Goal: Information Seeking & Learning: Learn about a topic

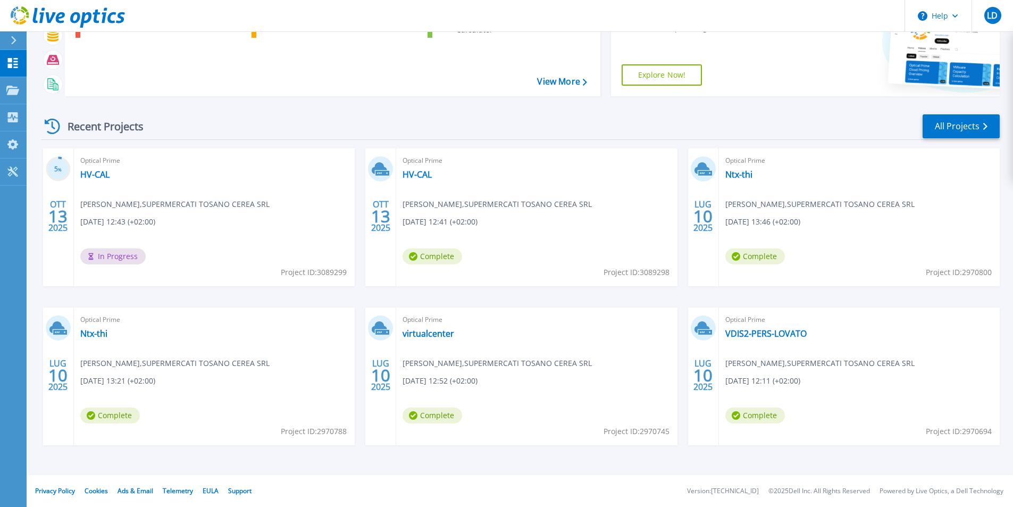
scroll to position [82, 0]
click at [100, 175] on link "HV-CAL" at bounding box center [94, 174] width 29 height 11
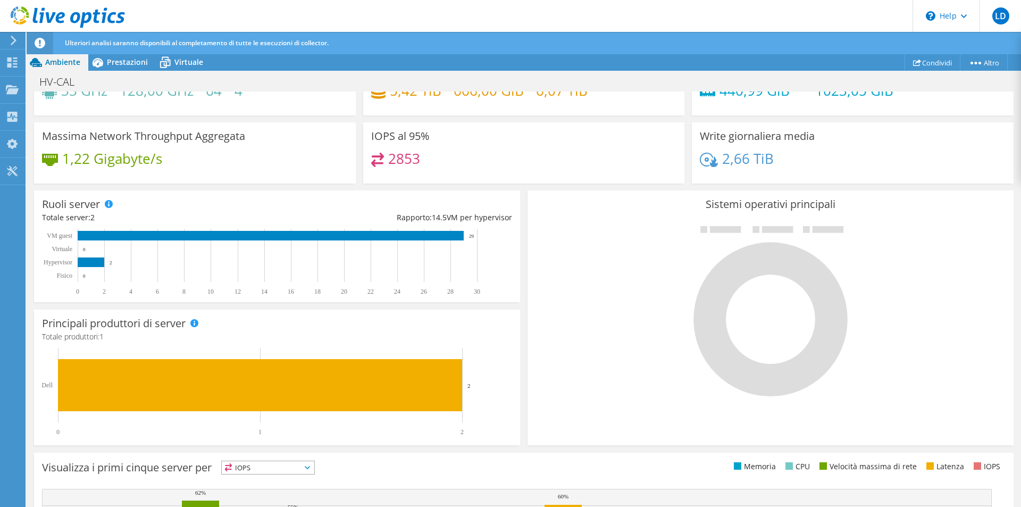
scroll to position [53, 0]
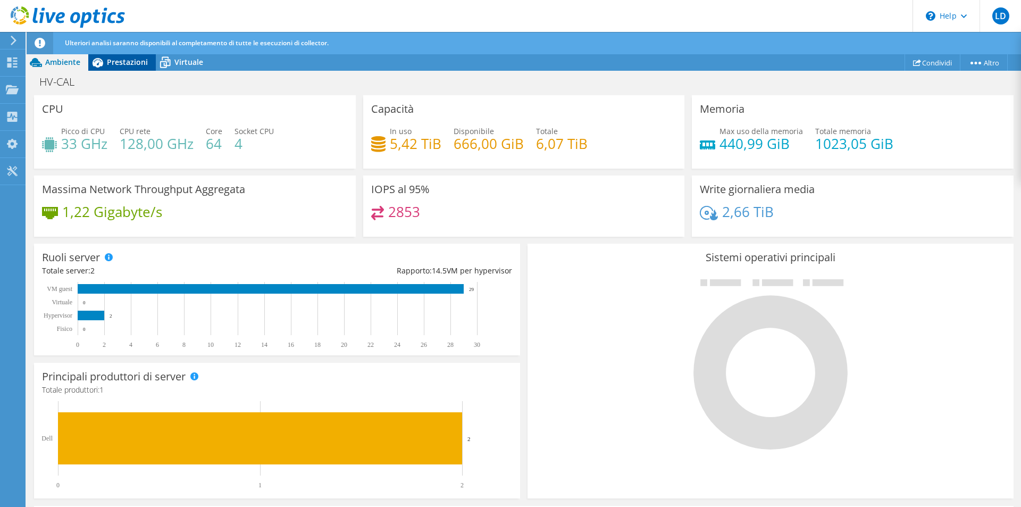
click at [120, 57] on span "Prestazioni" at bounding box center [127, 62] width 41 height 10
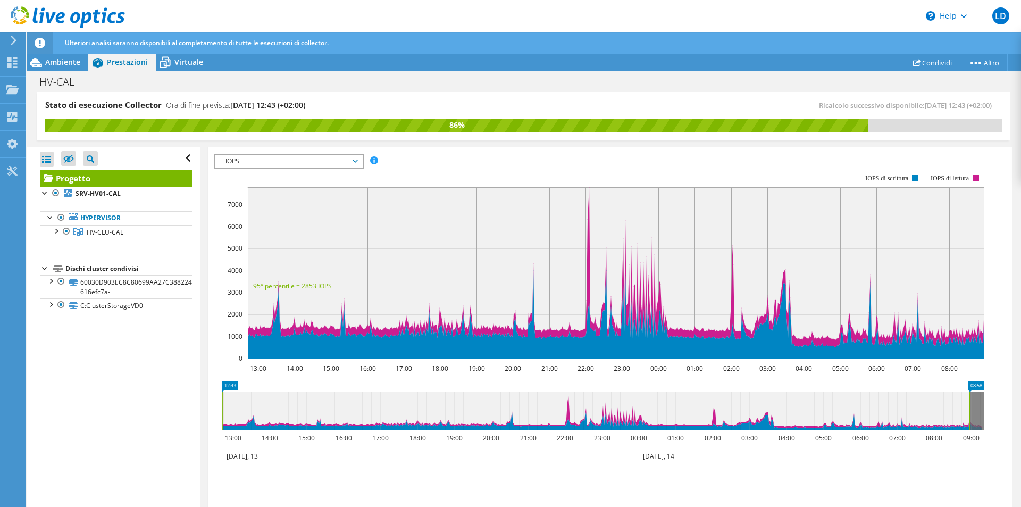
scroll to position [0, 0]
click at [195, 62] on span "Virtuale" at bounding box center [188, 62] width 29 height 10
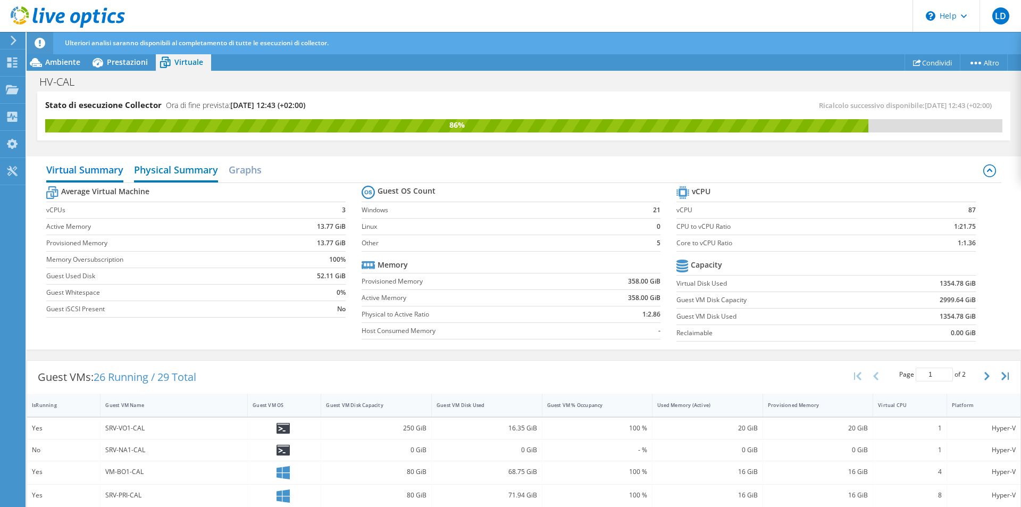
click at [189, 171] on h2 "Physical Summary" at bounding box center [176, 170] width 84 height 23
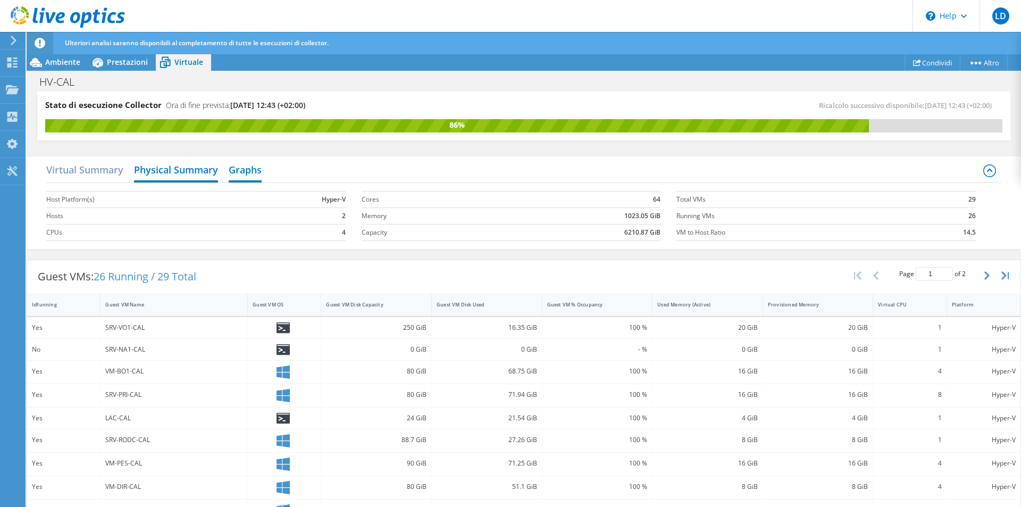
click at [239, 167] on h2 "Graphs" at bounding box center [245, 170] width 33 height 23
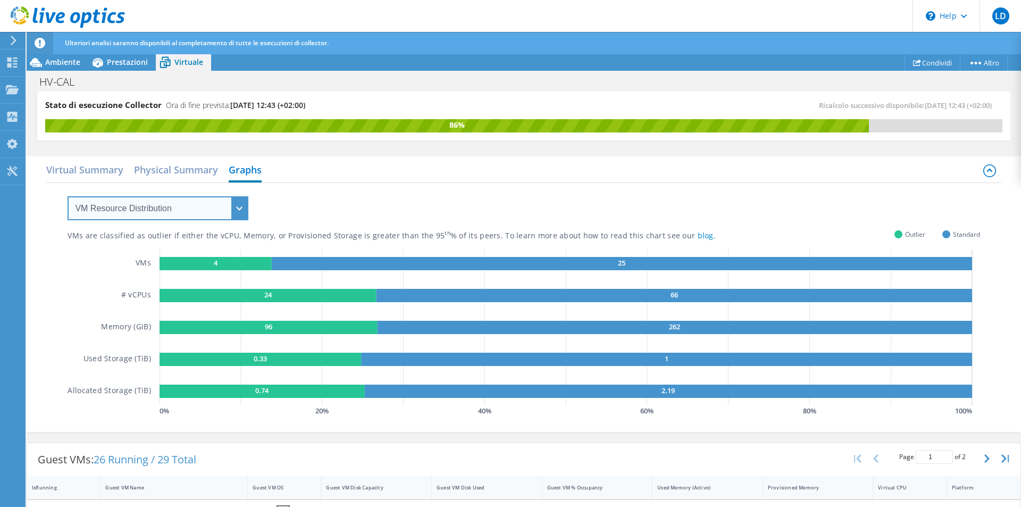
click at [240, 207] on select "VM Resource Distribution Provisioning Contrast Over Provisioning" at bounding box center [158, 208] width 181 height 24
select select "Over Provisioning"
click at [68, 196] on select "VM Resource Distribution Provisioning Contrast Over Provisioning" at bounding box center [158, 208] width 181 height 24
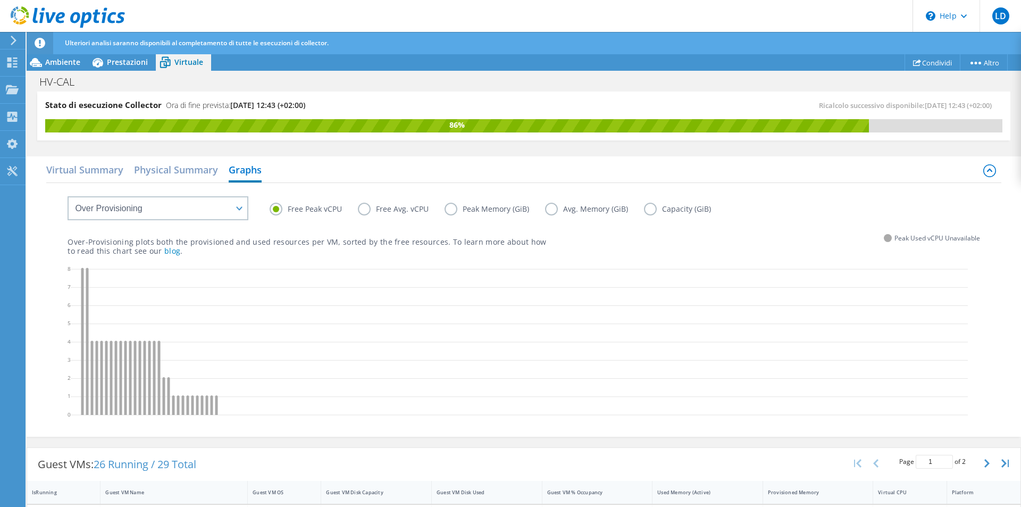
click at [367, 208] on label "Free Avg. vCPU" at bounding box center [401, 209] width 87 height 13
click at [0, 0] on input "Free Avg. vCPU" at bounding box center [0, 0] width 0 height 0
click at [453, 209] on label "Peak Memory (GiB)" at bounding box center [494, 209] width 100 height 13
click at [0, 0] on input "Peak Memory (GiB)" at bounding box center [0, 0] width 0 height 0
click at [552, 209] on label "Avg. Memory (GiB)" at bounding box center [594, 209] width 99 height 13
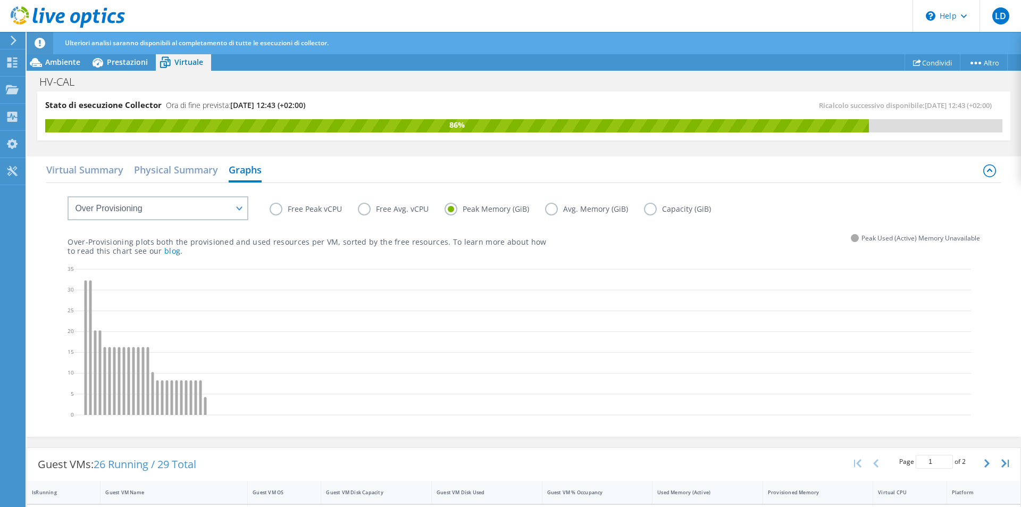
click at [0, 0] on input "Avg. Memory (GiB)" at bounding box center [0, 0] width 0 height 0
click at [653, 209] on label "Capacity (GiB)" at bounding box center [685, 209] width 83 height 13
click at [0, 0] on input "Capacity (GiB)" at bounding box center [0, 0] width 0 height 0
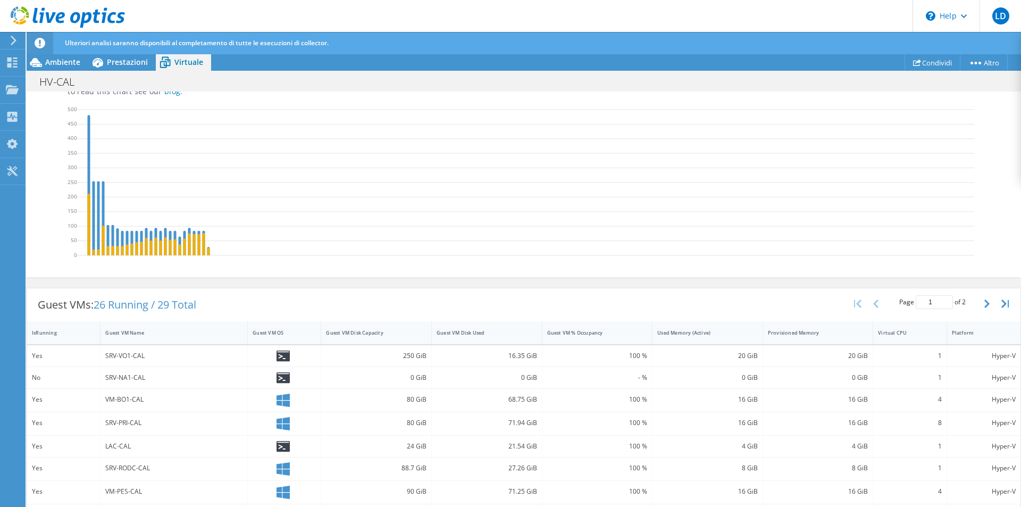
scroll to position [213, 0]
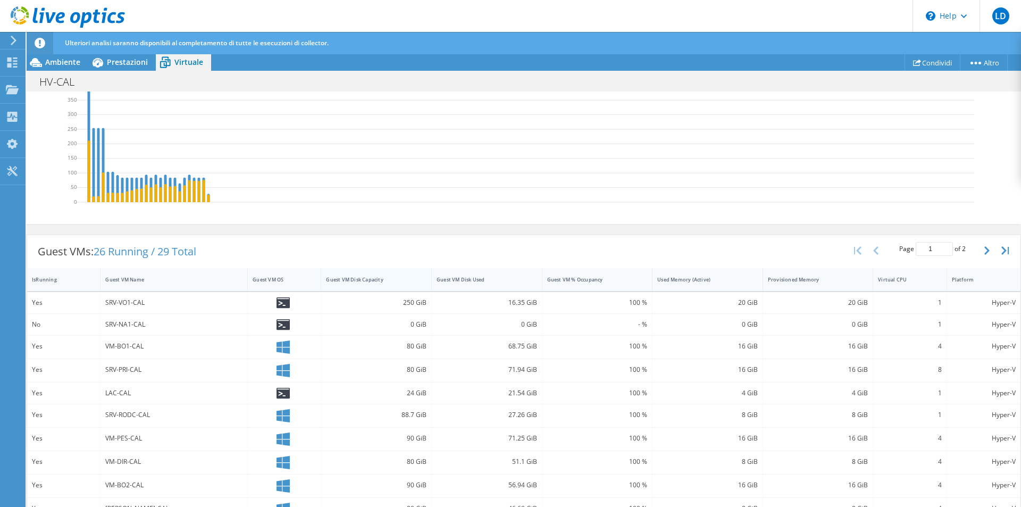
click at [364, 283] on div "Guest VM Disk Capacity" at bounding box center [370, 279] width 88 height 7
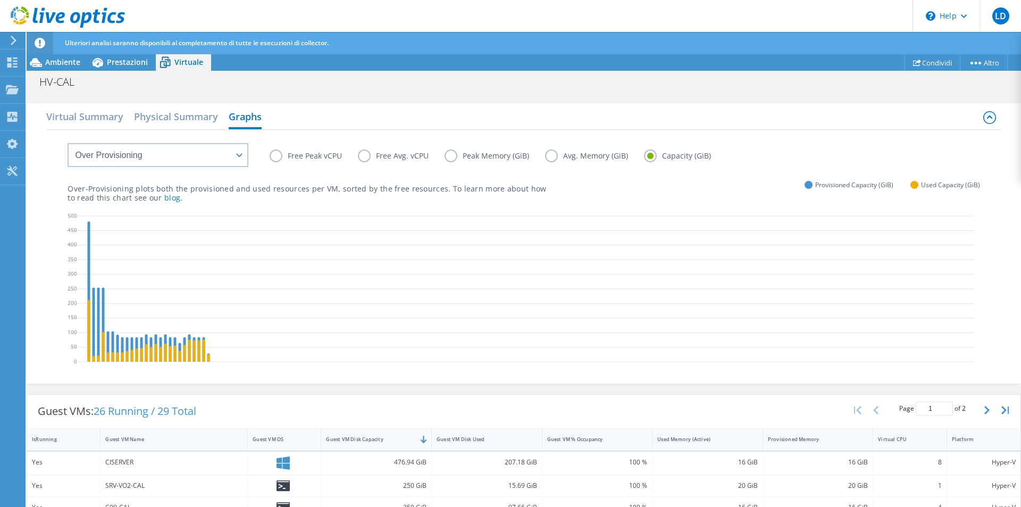
scroll to position [0, 0]
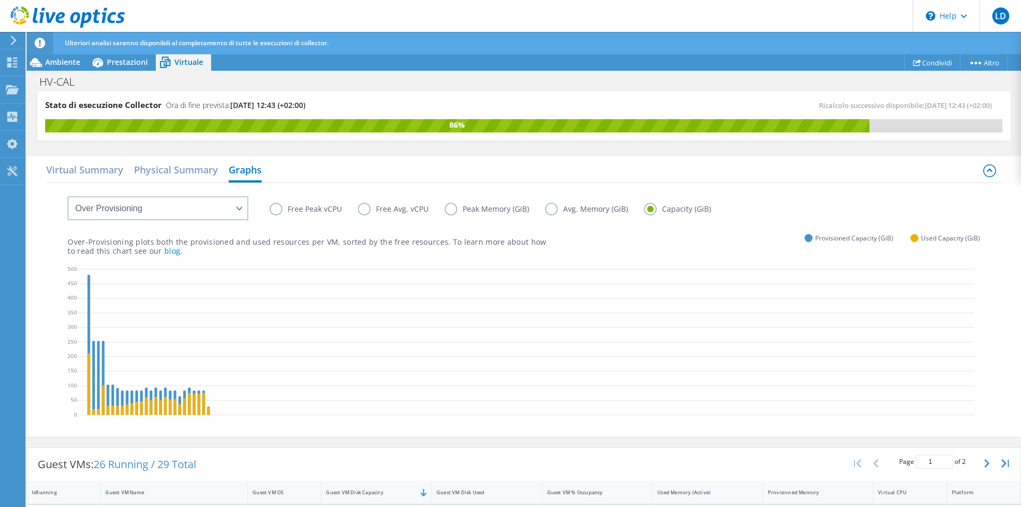
click at [276, 209] on label "Free Peak vCPU" at bounding box center [314, 209] width 88 height 13
click at [0, 0] on input "Free Peak vCPU" at bounding box center [0, 0] width 0 height 0
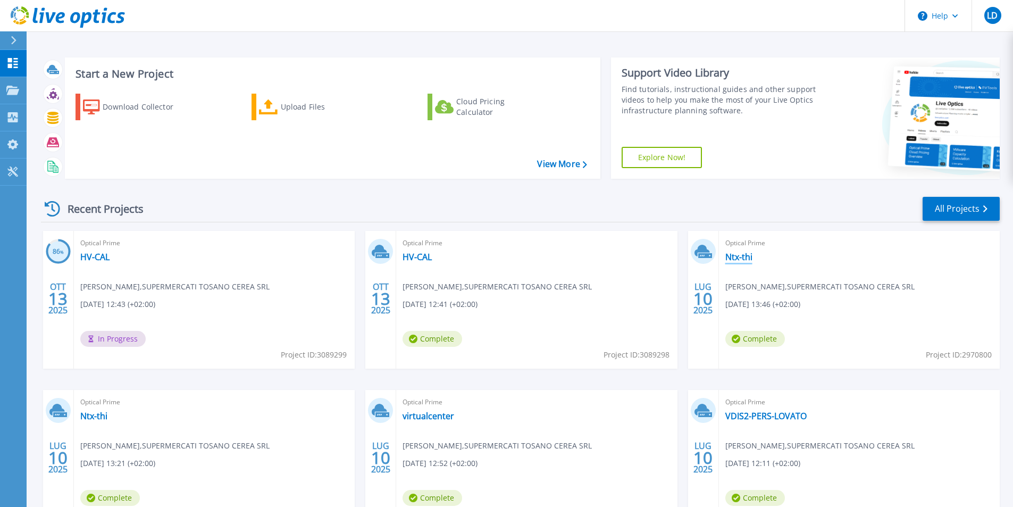
click at [738, 256] on link "Ntx-thi" at bounding box center [738, 256] width 27 height 11
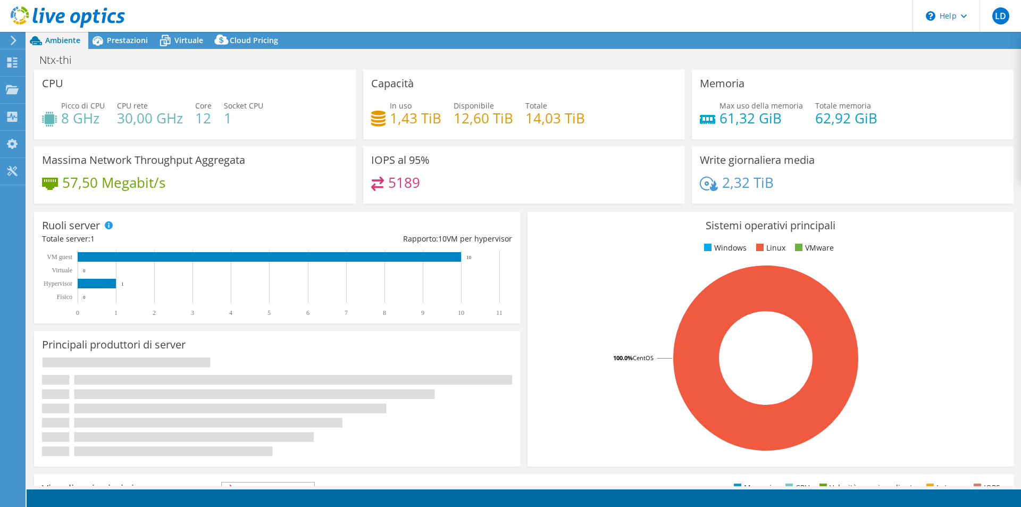
select select "USD"
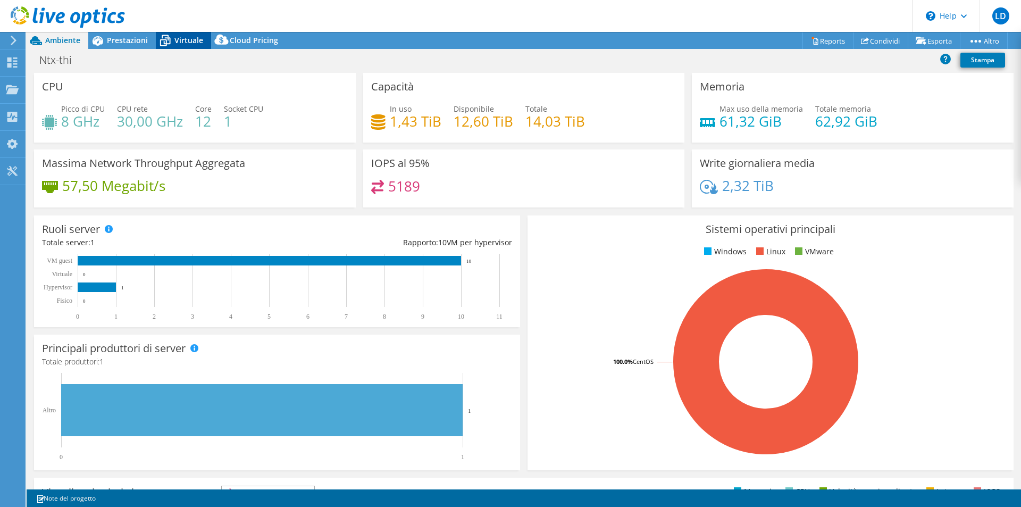
click at [181, 43] on span "Virtuale" at bounding box center [188, 40] width 29 height 10
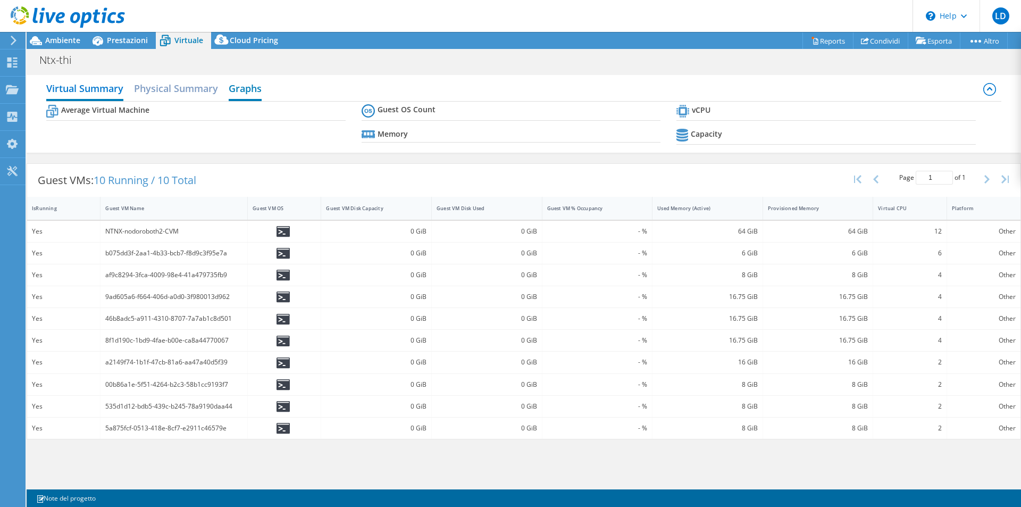
click at [254, 89] on h2 "Graphs" at bounding box center [245, 89] width 33 height 23
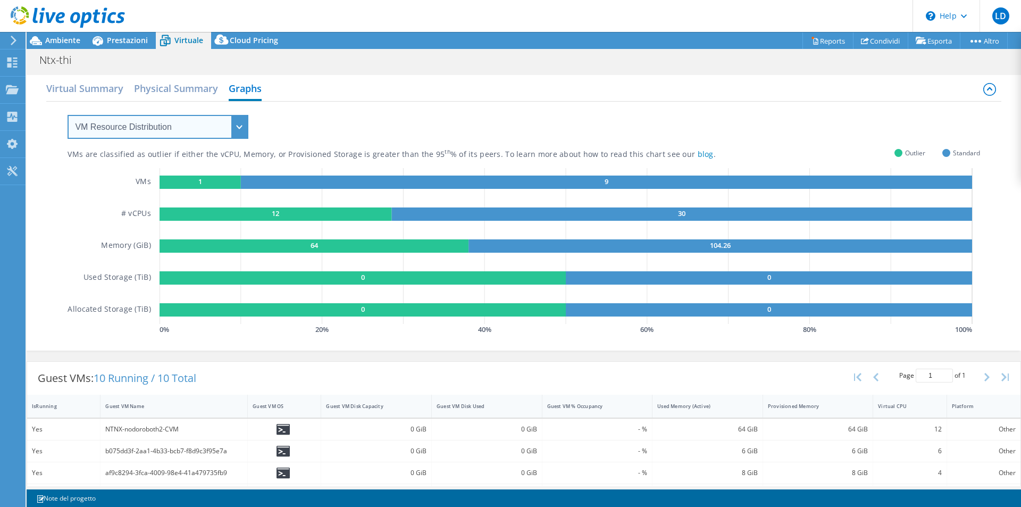
click at [240, 126] on select "VM Resource Distribution Provisioning Contrast Over Provisioning" at bounding box center [158, 127] width 181 height 24
select select "Over Provisioning"
click at [68, 115] on select "VM Resource Distribution Provisioning Contrast Over Provisioning" at bounding box center [158, 127] width 181 height 24
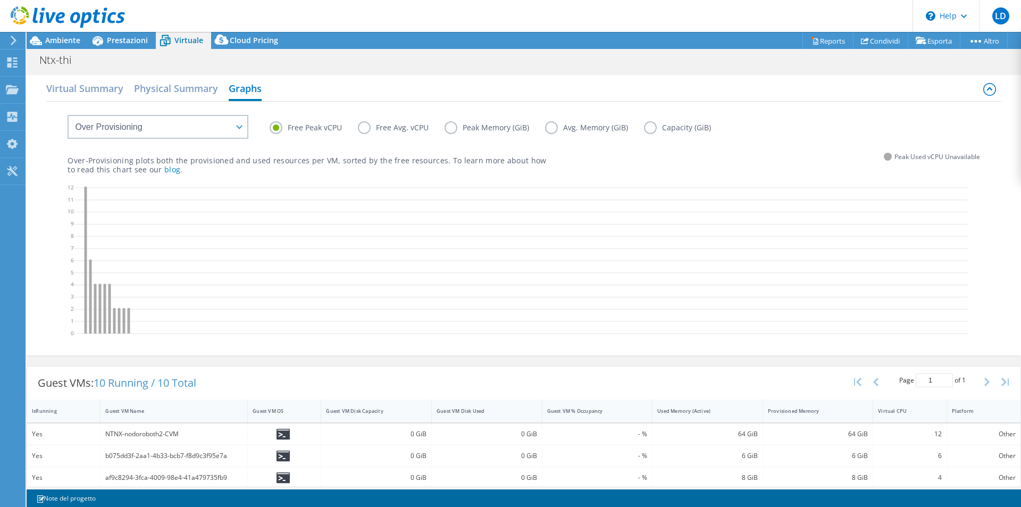
click at [366, 127] on label "Free Avg. vCPU" at bounding box center [401, 127] width 87 height 13
click at [0, 0] on input "Free Avg. vCPU" at bounding box center [0, 0] width 0 height 0
click at [455, 126] on label "Peak Memory (GiB)" at bounding box center [494, 127] width 100 height 13
click at [0, 0] on input "Peak Memory (GiB)" at bounding box center [0, 0] width 0 height 0
click at [551, 128] on label "Avg. Memory (GiB)" at bounding box center [594, 127] width 99 height 13
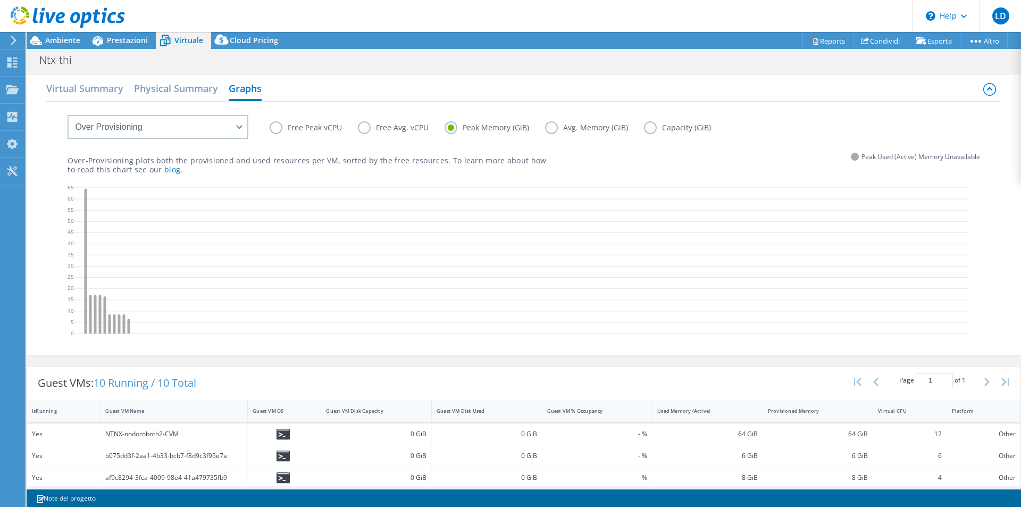
click at [0, 0] on input "Avg. Memory (GiB)" at bounding box center [0, 0] width 0 height 0
click at [654, 130] on label "Capacity (GiB)" at bounding box center [685, 127] width 83 height 13
click at [0, 0] on input "Capacity (GiB)" at bounding box center [0, 0] width 0 height 0
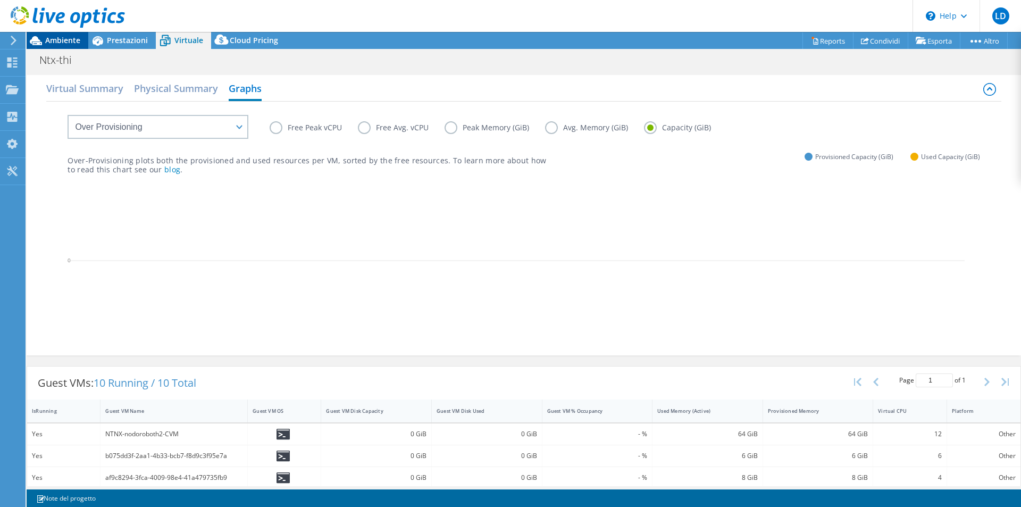
click at [58, 36] on span "Ambiente" at bounding box center [62, 40] width 35 height 10
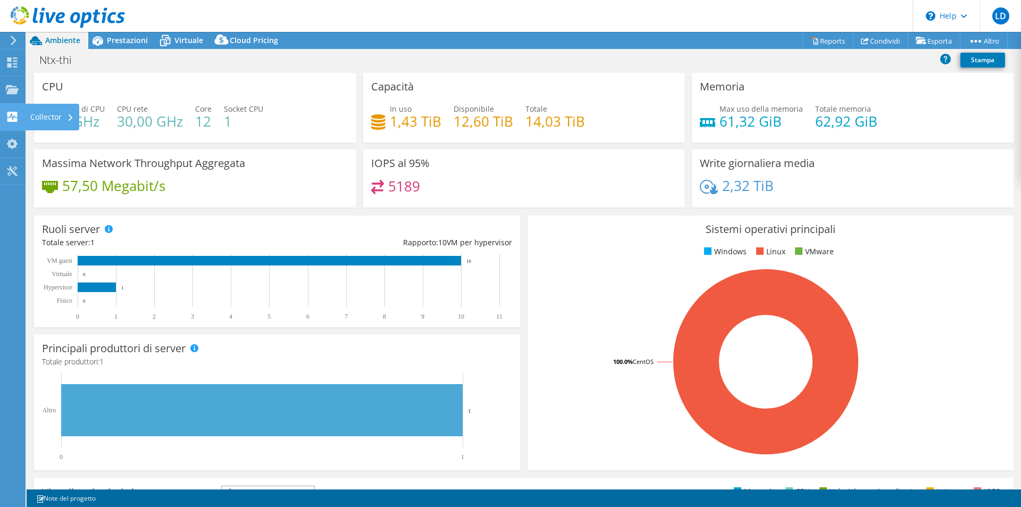
click at [12, 120] on use at bounding box center [12, 117] width 10 height 10
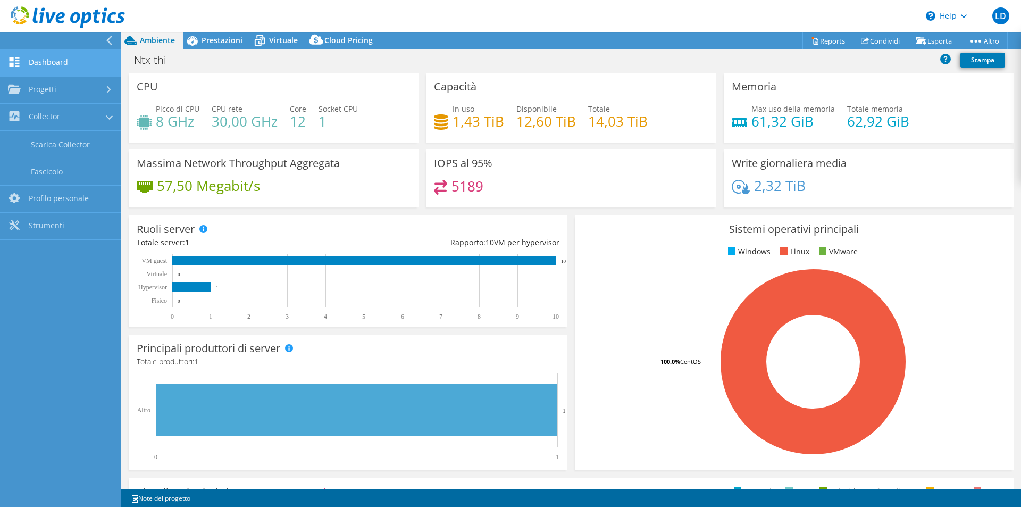
click at [48, 64] on link "Dashboard" at bounding box center [60, 62] width 121 height 27
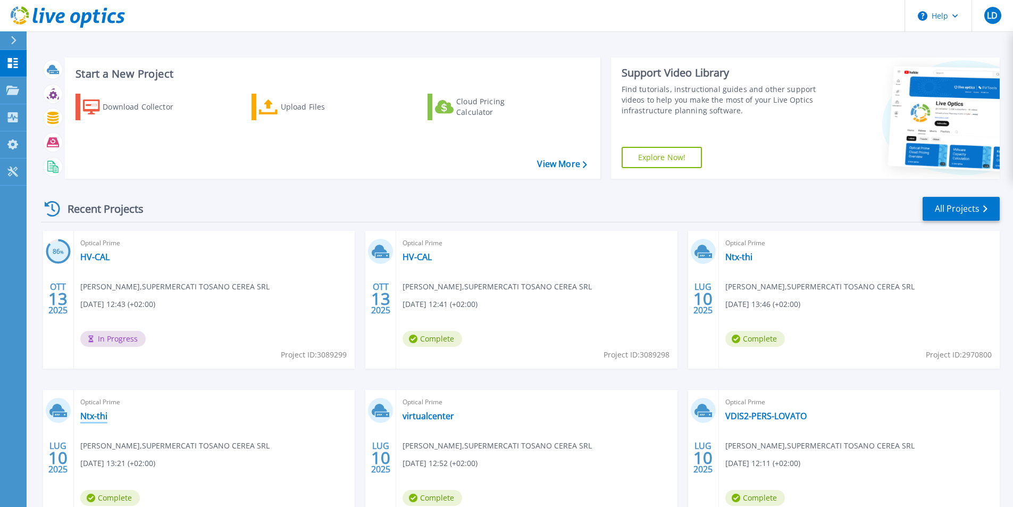
click at [89, 411] on link "Ntx-thi" at bounding box center [93, 415] width 27 height 11
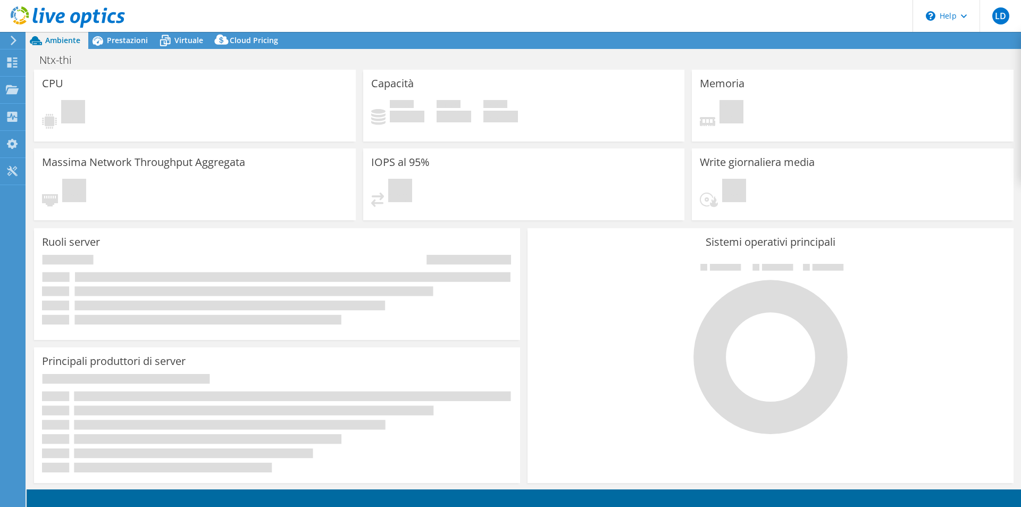
select select "USD"
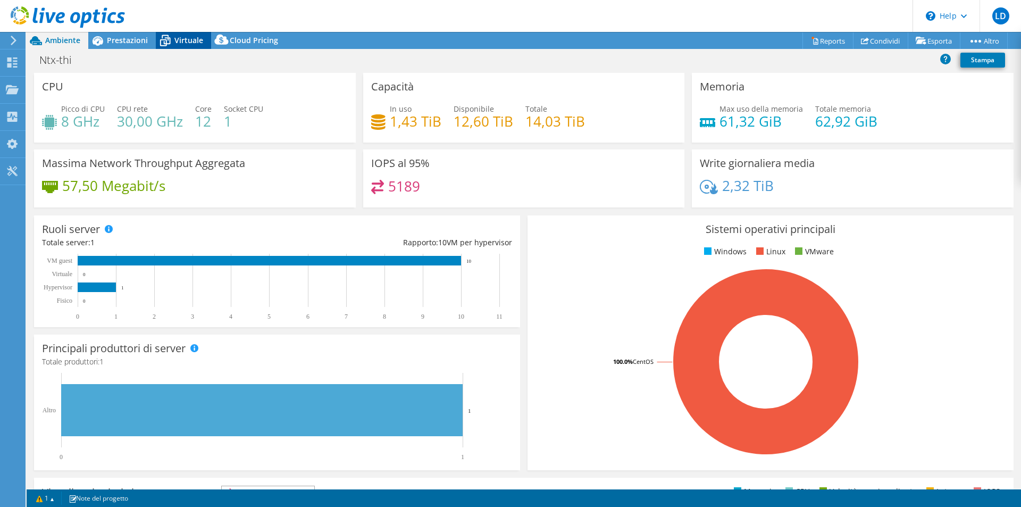
click at [183, 46] on div "Virtuale" at bounding box center [183, 40] width 55 height 17
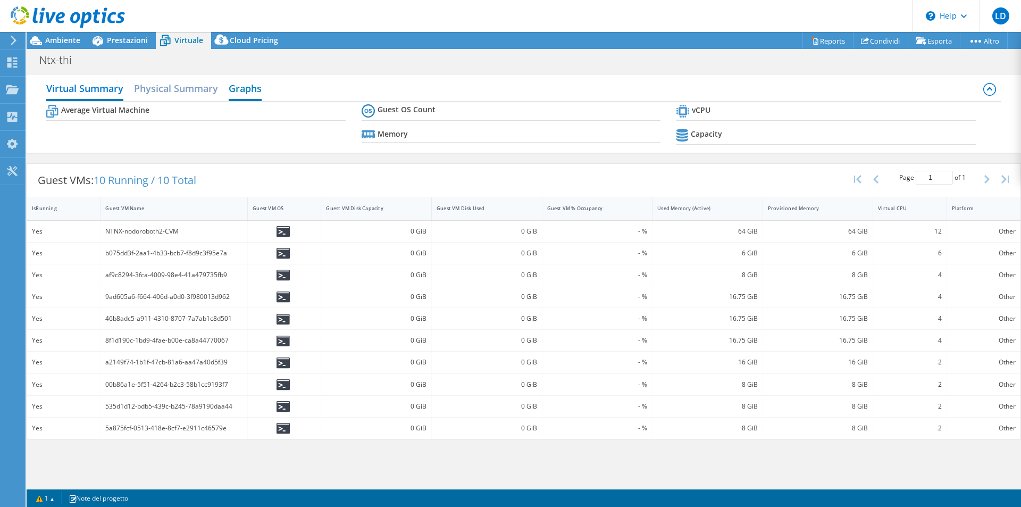
click at [242, 88] on h2 "Graphs" at bounding box center [245, 89] width 33 height 23
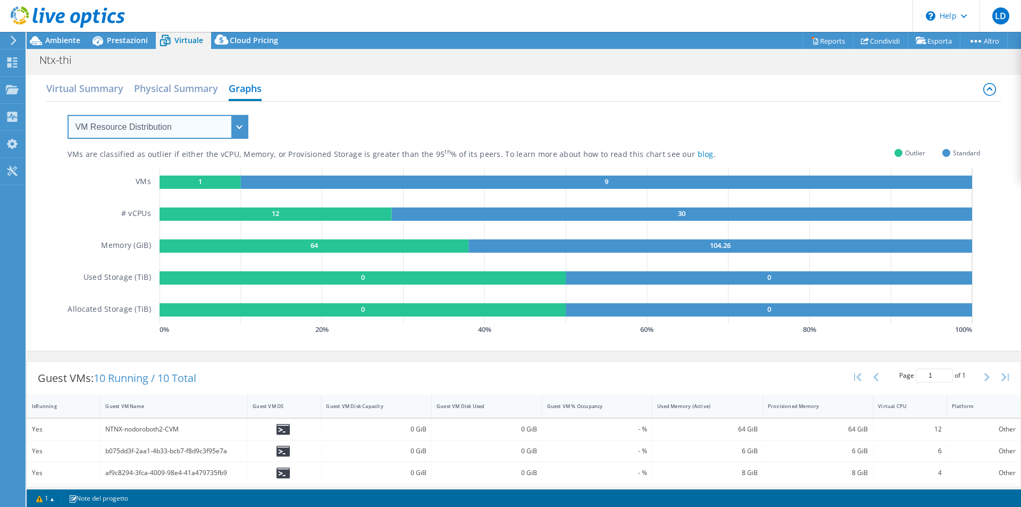
click at [213, 126] on select "VM Resource Distribution Provisioning Contrast Over Provisioning" at bounding box center [158, 127] width 181 height 24
select select "Over Provisioning"
click at [68, 115] on select "VM Resource Distribution Provisioning Contrast Over Provisioning" at bounding box center [158, 127] width 181 height 24
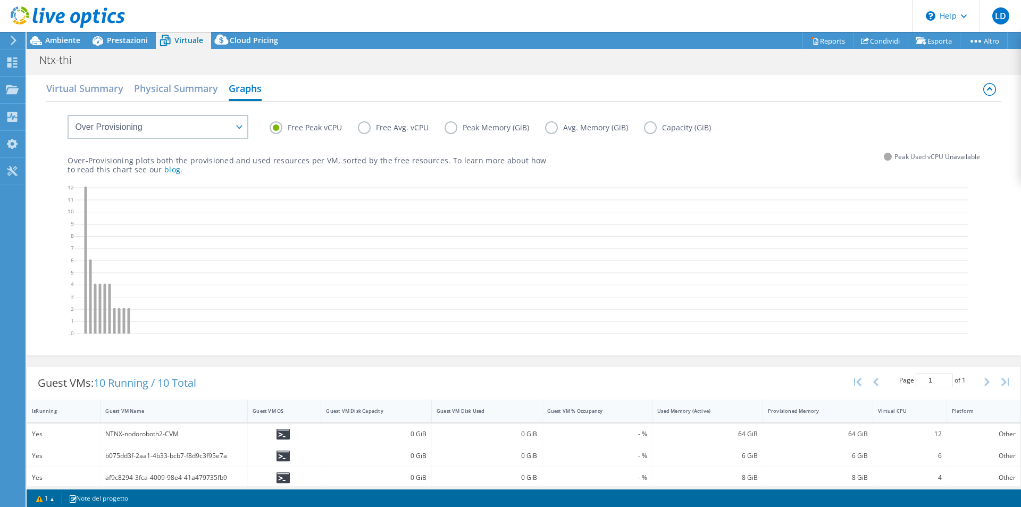
click at [361, 126] on label "Free Avg. vCPU" at bounding box center [401, 127] width 87 height 13
click at [0, 0] on input "Free Avg. vCPU" at bounding box center [0, 0] width 0 height 0
click at [454, 127] on label "Peak Memory (GiB)" at bounding box center [494, 127] width 100 height 13
click at [0, 0] on input "Peak Memory (GiB)" at bounding box center [0, 0] width 0 height 0
click at [557, 124] on label "Avg. Memory (GiB)" at bounding box center [594, 127] width 99 height 13
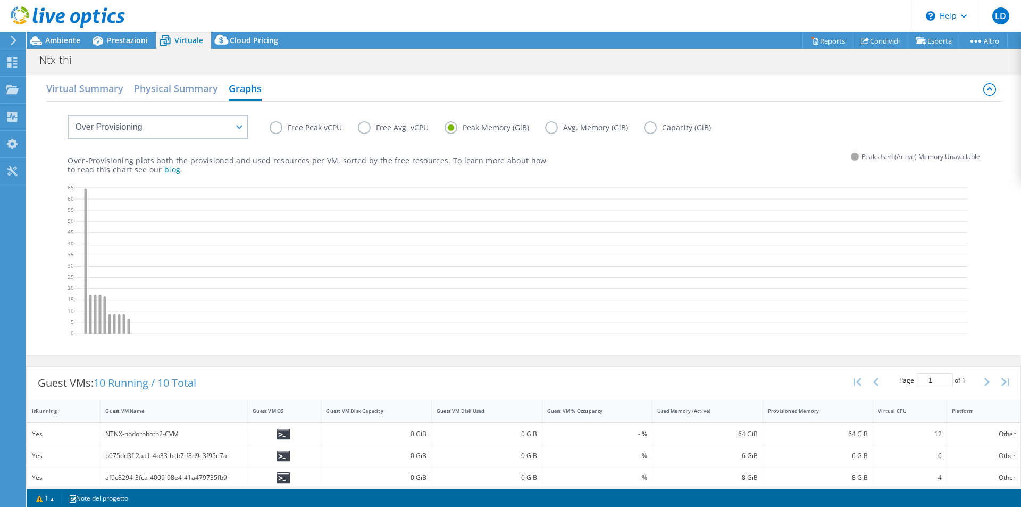
click at [0, 0] on input "Avg. Memory (GiB)" at bounding box center [0, 0] width 0 height 0
click at [656, 125] on label "Capacity (GiB)" at bounding box center [685, 127] width 83 height 13
click at [0, 0] on input "Capacity (GiB)" at bounding box center [0, 0] width 0 height 0
click at [276, 129] on label "Free Peak vCPU" at bounding box center [314, 127] width 88 height 13
click at [0, 0] on input "Free Peak vCPU" at bounding box center [0, 0] width 0 height 0
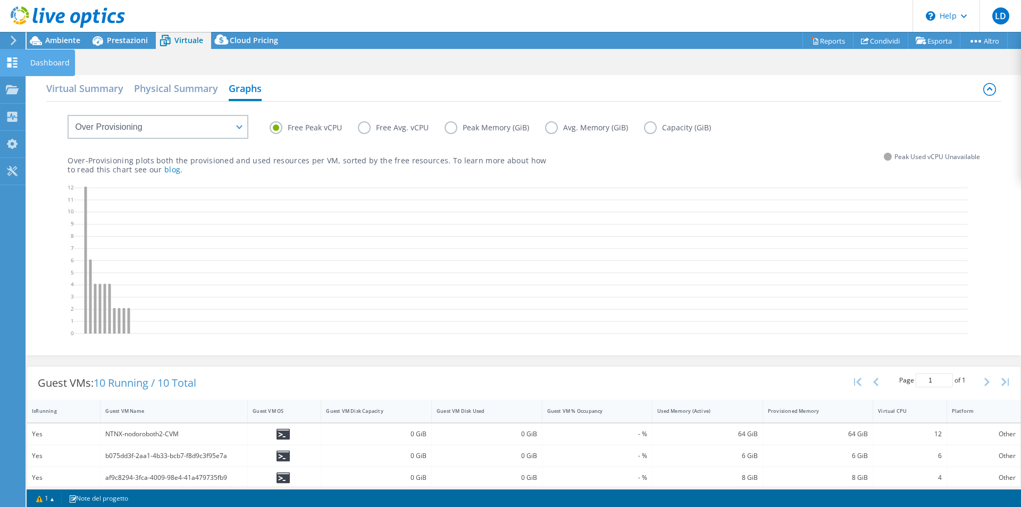
click at [17, 61] on use at bounding box center [12, 62] width 10 height 10
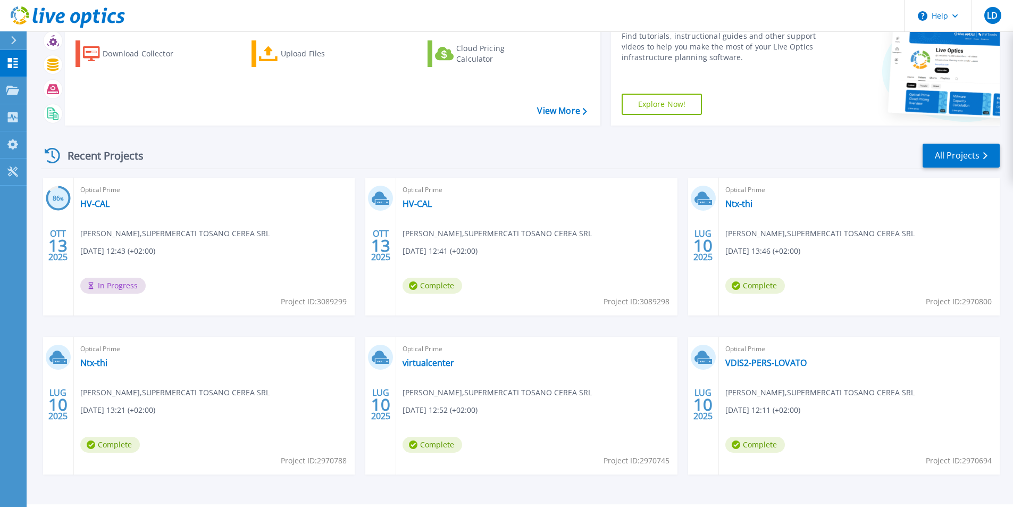
scroll to position [82, 0]
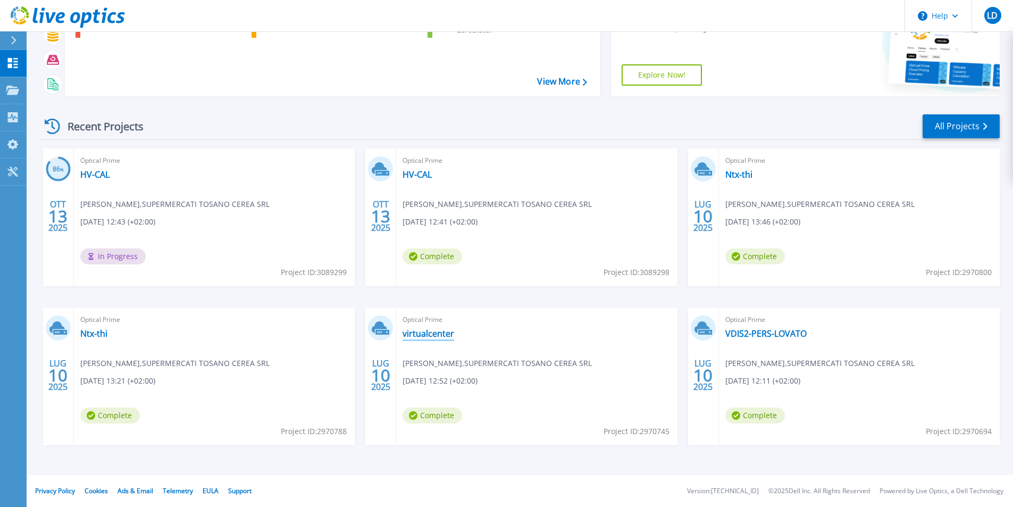
click at [418, 335] on link "virtualcenter" at bounding box center [428, 333] width 52 height 11
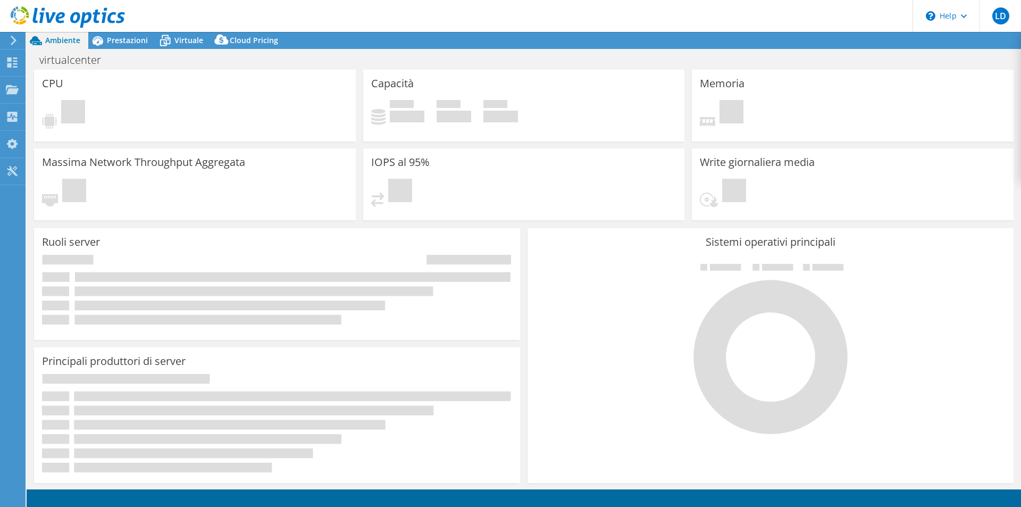
select select "USD"
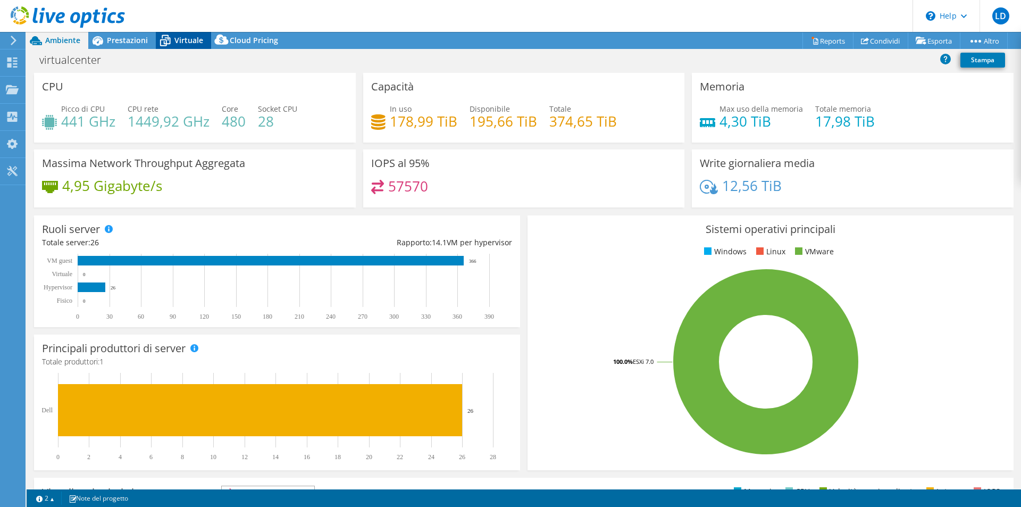
click at [181, 39] on span "Virtuale" at bounding box center [188, 40] width 29 height 10
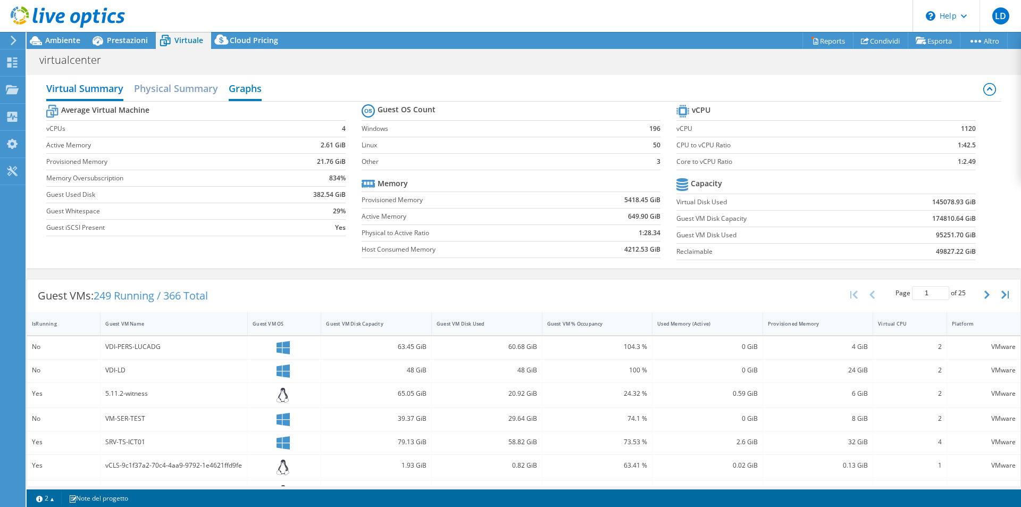
click at [250, 91] on h2 "Graphs" at bounding box center [245, 89] width 33 height 23
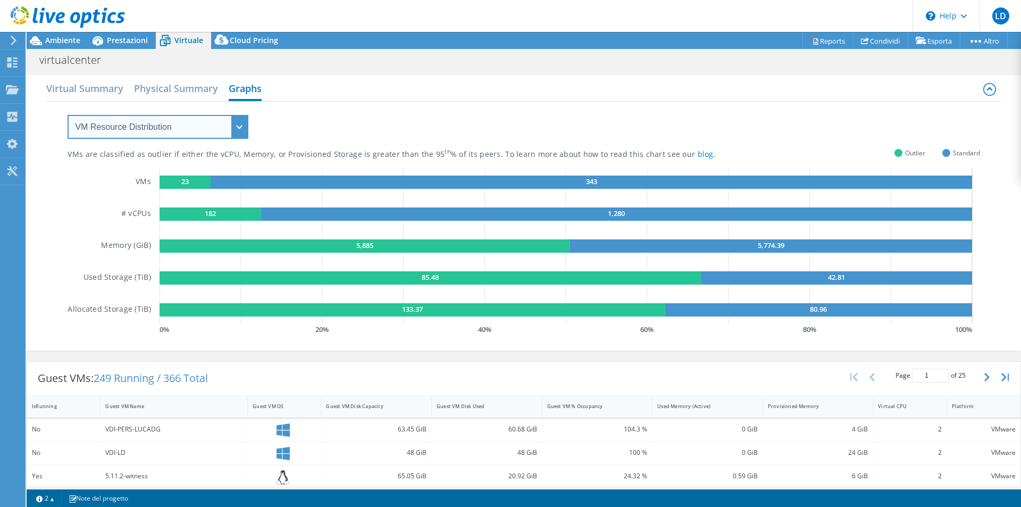
click at [235, 132] on select "VM Resource Distribution Provisioning Contrast Over Provisioning" at bounding box center [158, 127] width 181 height 24
select select "Over Provisioning"
click at [68, 115] on select "VM Resource Distribution Provisioning Contrast Over Provisioning" at bounding box center [158, 127] width 181 height 24
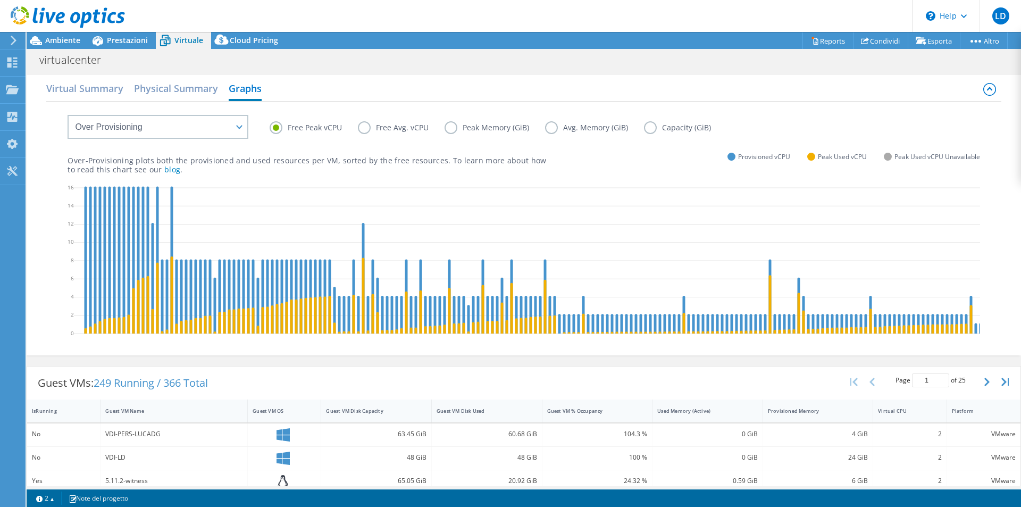
click at [366, 127] on label "Free Avg. vCPU" at bounding box center [401, 127] width 87 height 13
click at [0, 0] on input "Free Avg. vCPU" at bounding box center [0, 0] width 0 height 0
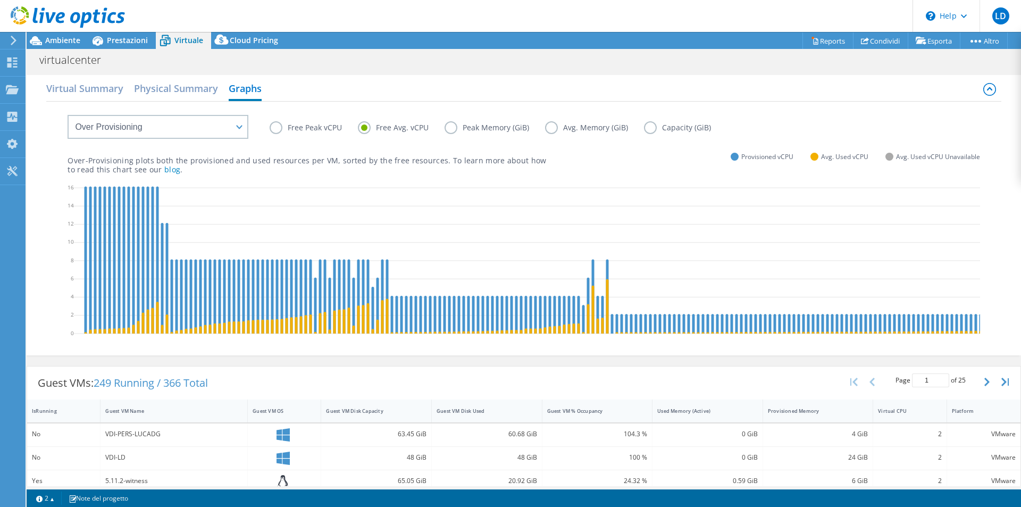
click at [453, 127] on label "Peak Memory (GiB)" at bounding box center [494, 127] width 100 height 13
click at [0, 0] on input "Peak Memory (GiB)" at bounding box center [0, 0] width 0 height 0
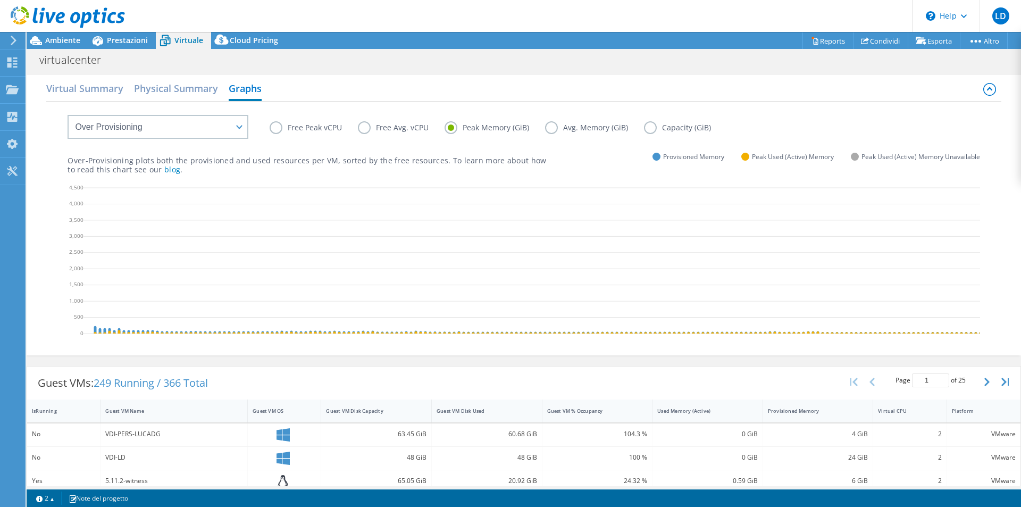
click at [552, 128] on label "Avg. Memory (GiB)" at bounding box center [594, 127] width 99 height 13
click at [0, 0] on input "Avg. Memory (GiB)" at bounding box center [0, 0] width 0 height 0
click at [650, 125] on label "Capacity (GiB)" at bounding box center [685, 127] width 83 height 13
click at [0, 0] on input "Capacity (GiB)" at bounding box center [0, 0] width 0 height 0
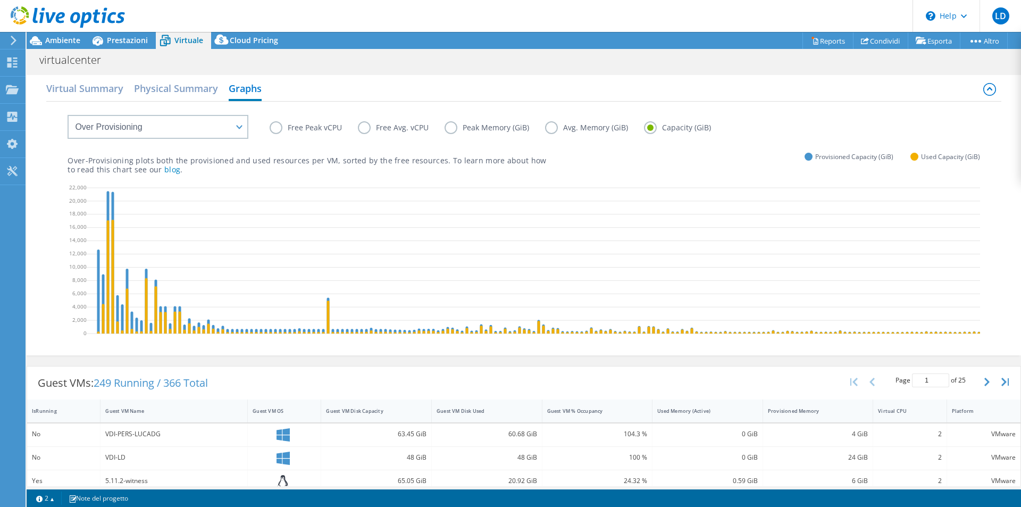
click at [279, 129] on label "Free Peak vCPU" at bounding box center [314, 127] width 88 height 13
click at [0, 0] on input "Free Peak vCPU" at bounding box center [0, 0] width 0 height 0
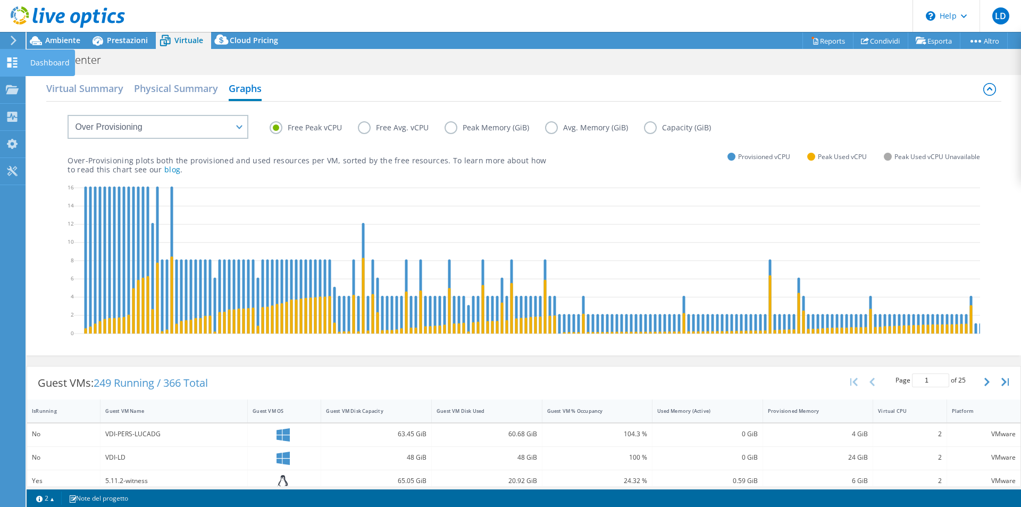
click at [16, 60] on icon at bounding box center [12, 62] width 13 height 10
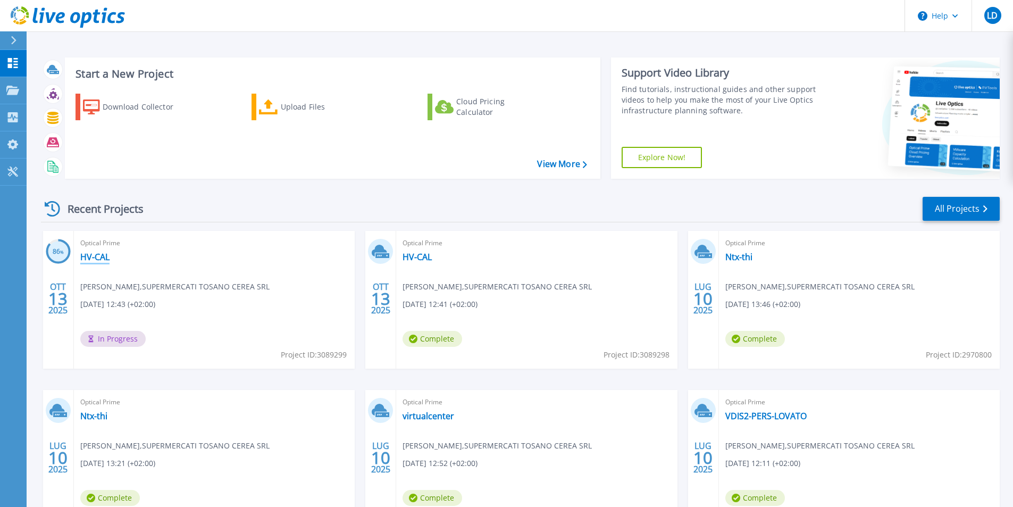
click at [97, 256] on link "HV-CAL" at bounding box center [94, 256] width 29 height 11
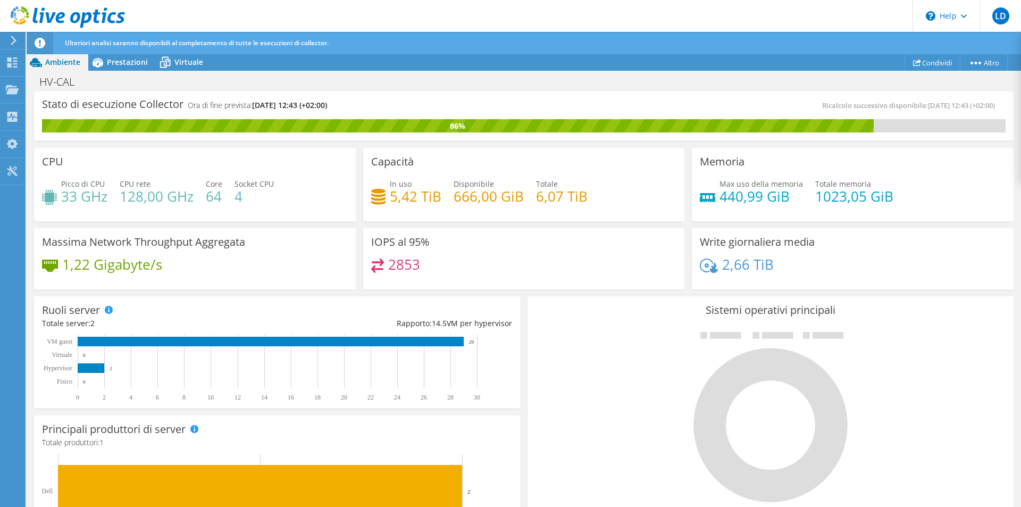
scroll to position [106, 0]
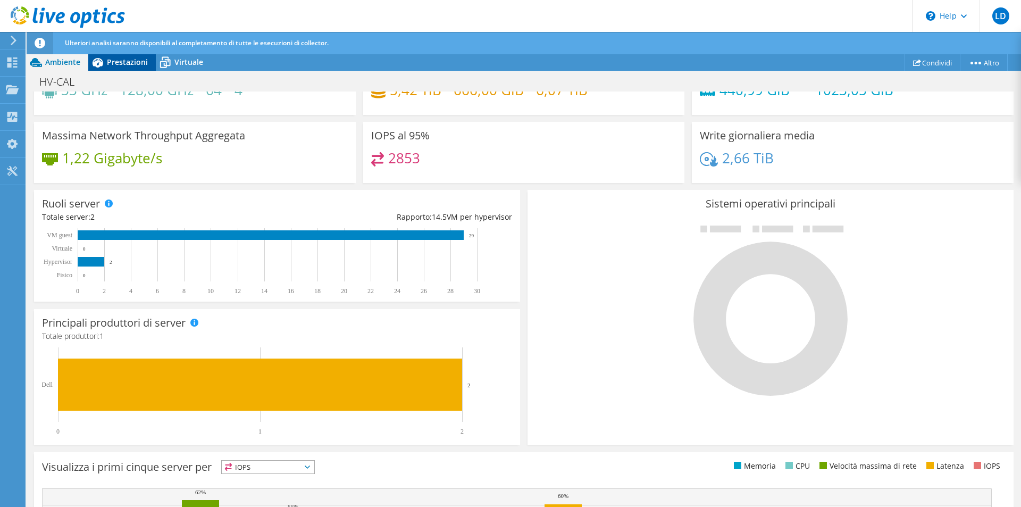
click at [119, 68] on div "Prestazioni" at bounding box center [122, 62] width 68 height 17
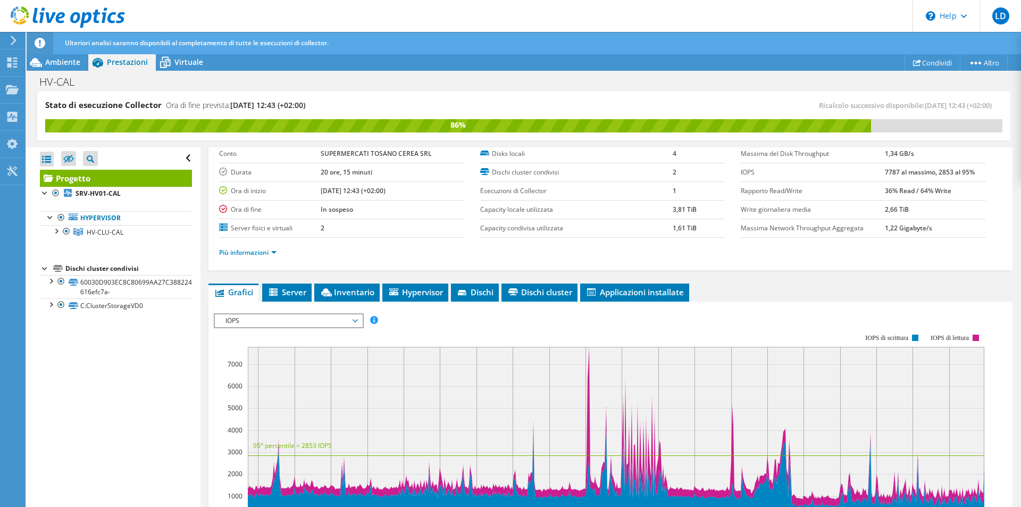
scroll to position [159, 0]
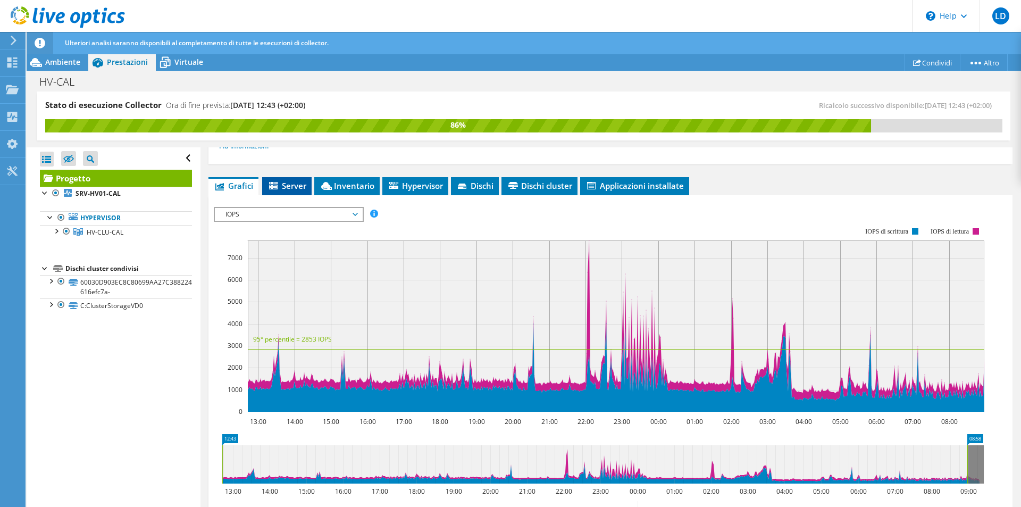
click at [283, 181] on span "Server" at bounding box center [286, 185] width 39 height 11
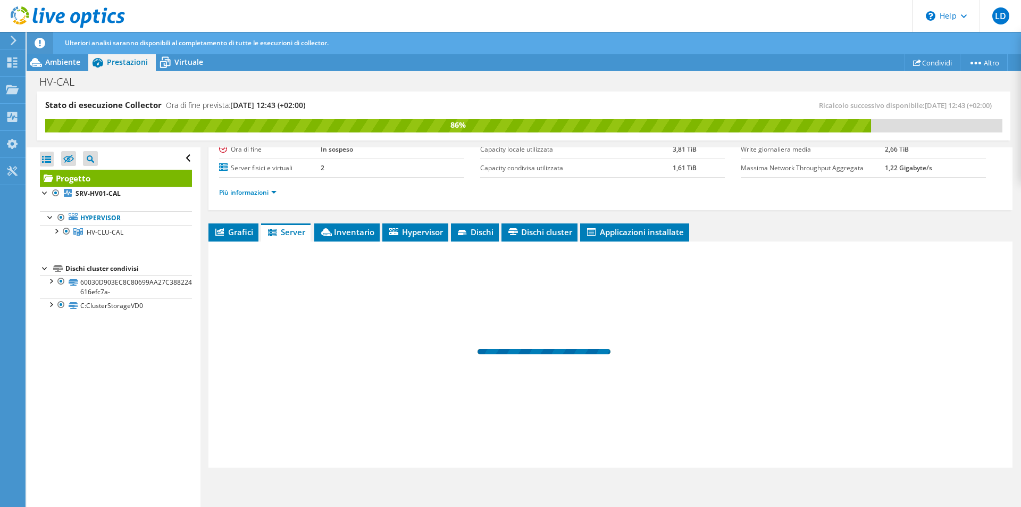
scroll to position [113, 0]
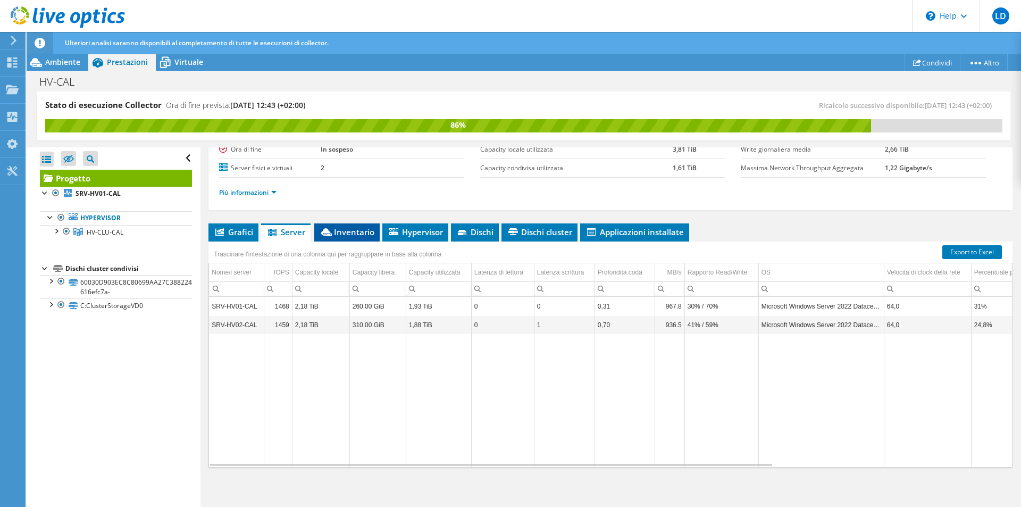
click at [351, 233] on span "Inventario" at bounding box center [346, 231] width 55 height 11
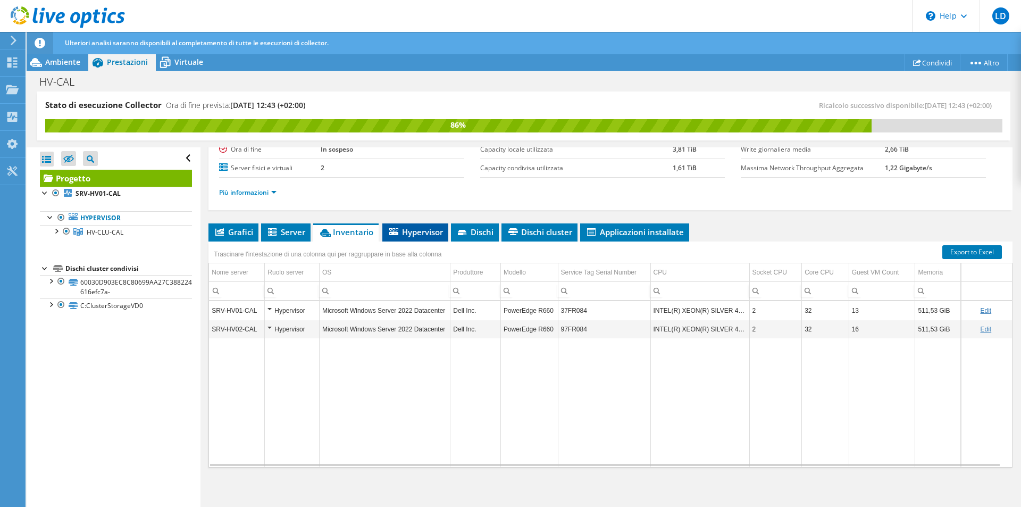
click at [417, 232] on span "Hypervisor" at bounding box center [415, 231] width 55 height 11
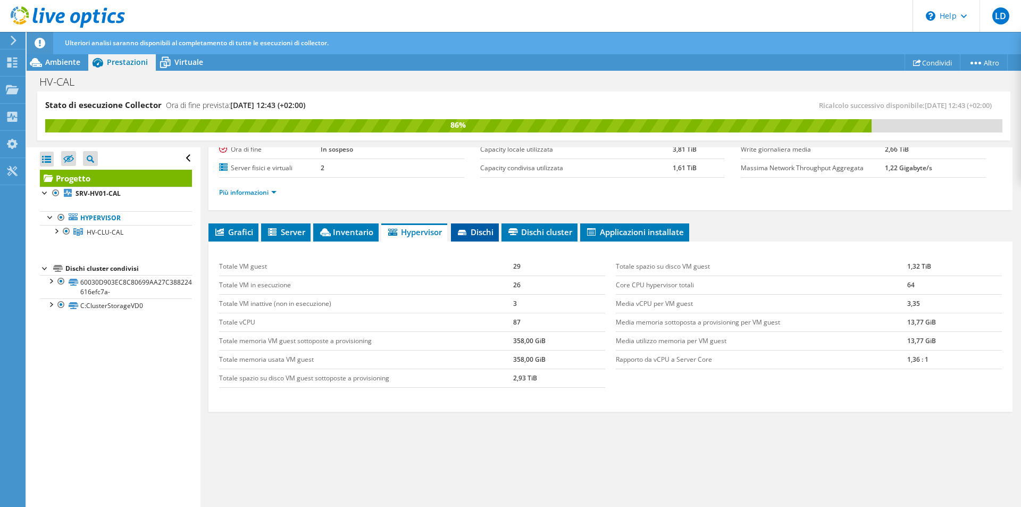
click at [483, 232] on span "Dischi" at bounding box center [474, 231] width 37 height 11
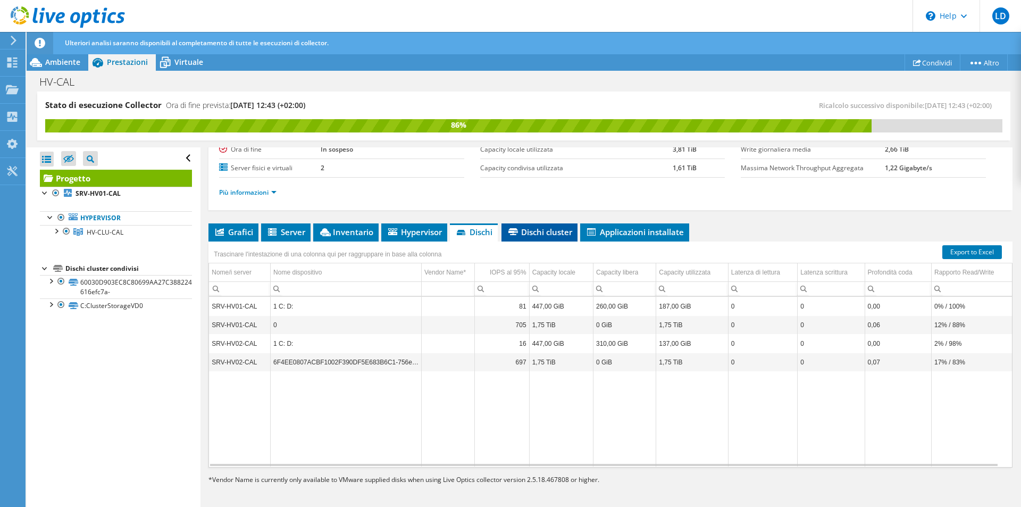
click at [549, 231] on span "Dischi cluster" at bounding box center [539, 231] width 65 height 11
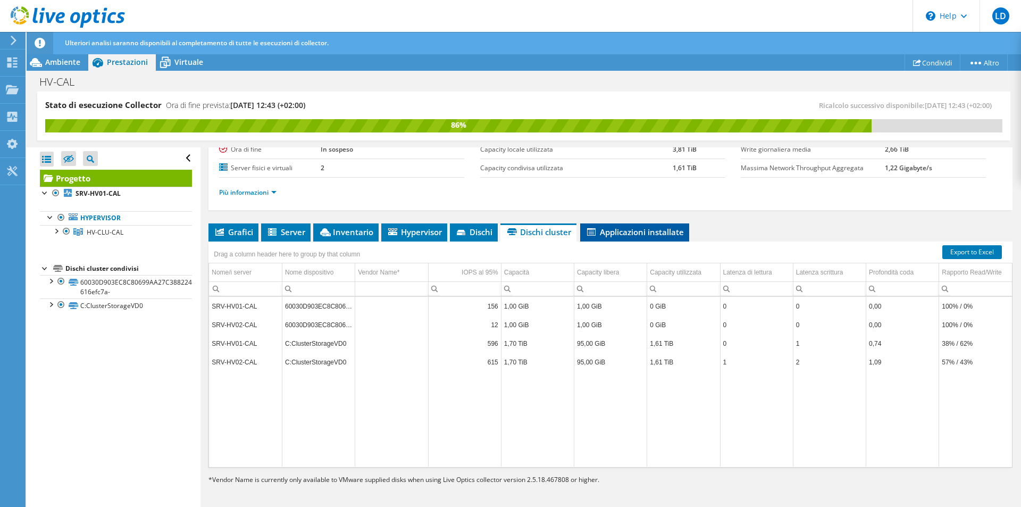
click at [632, 234] on span "Applicazioni installate" at bounding box center [634, 231] width 98 height 11
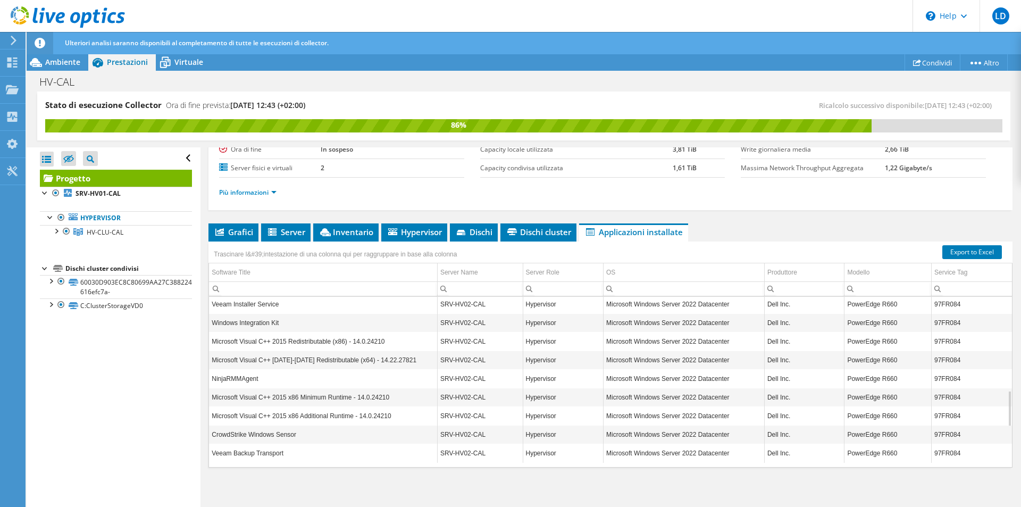
scroll to position [0, 0]
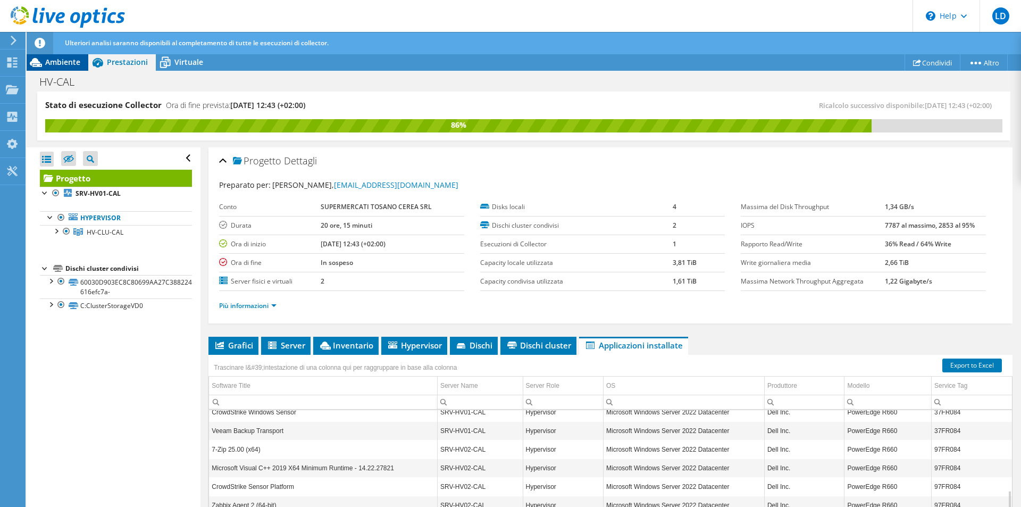
click at [58, 64] on span "Ambiente" at bounding box center [62, 62] width 35 height 10
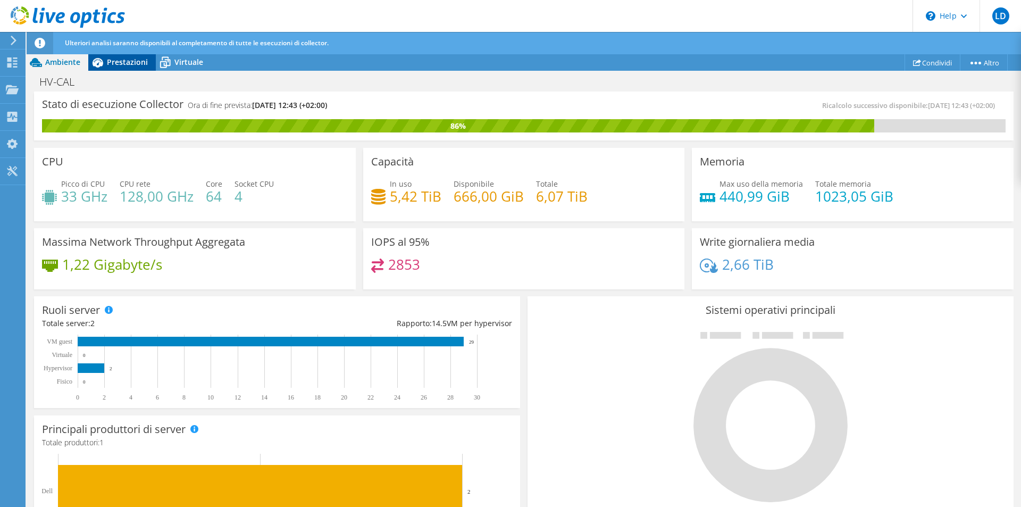
click at [125, 64] on span "Prestazioni" at bounding box center [127, 62] width 41 height 10
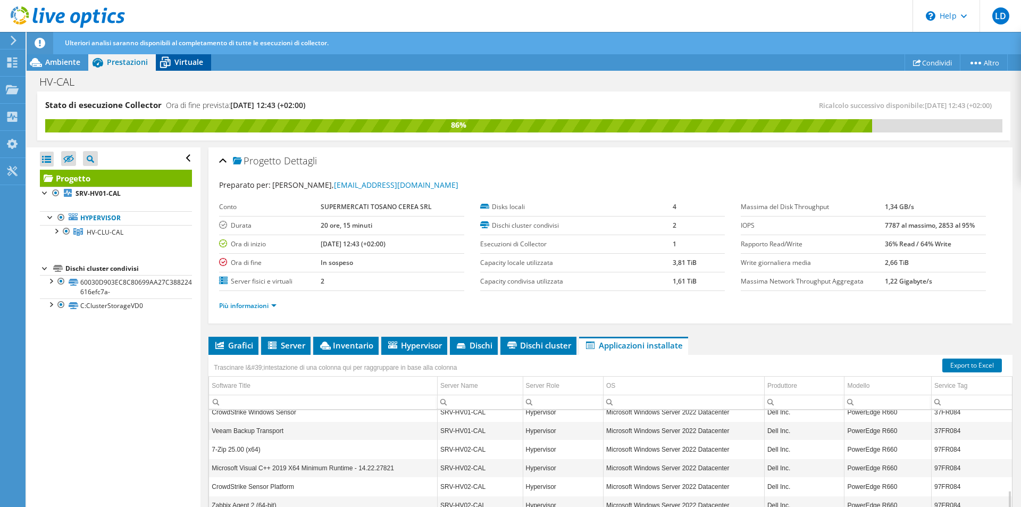
click at [179, 59] on span "Virtuale" at bounding box center [188, 62] width 29 height 10
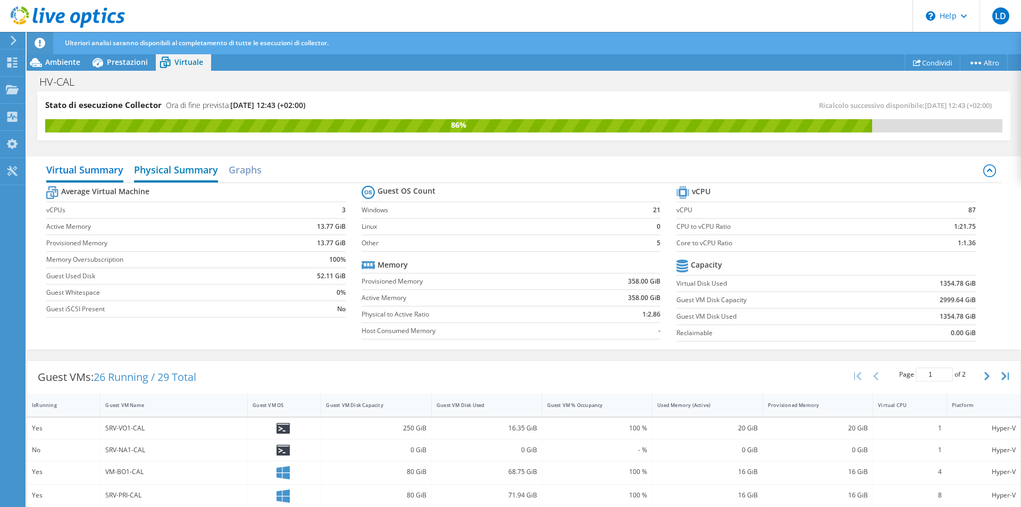
click at [184, 170] on h2 "Physical Summary" at bounding box center [176, 170] width 84 height 23
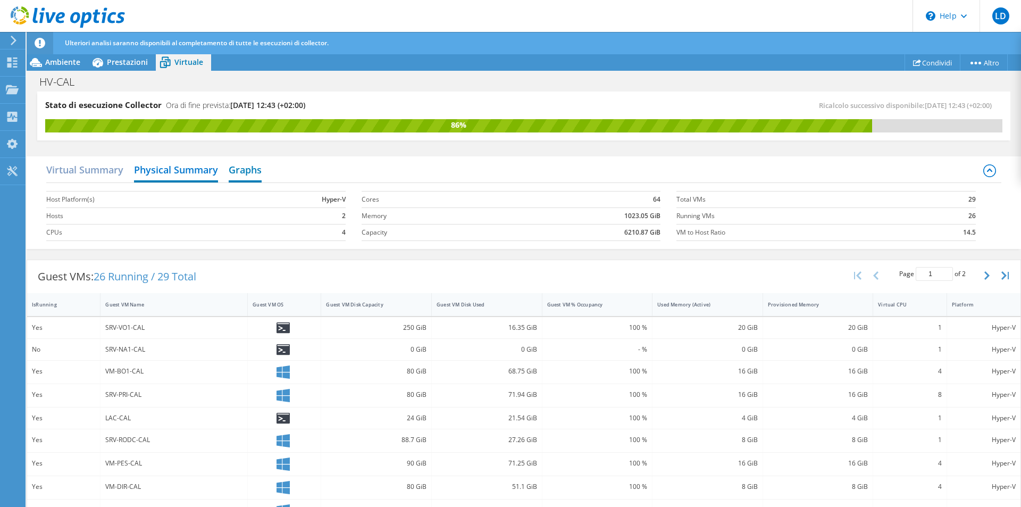
click at [242, 176] on h2 "Graphs" at bounding box center [245, 170] width 33 height 23
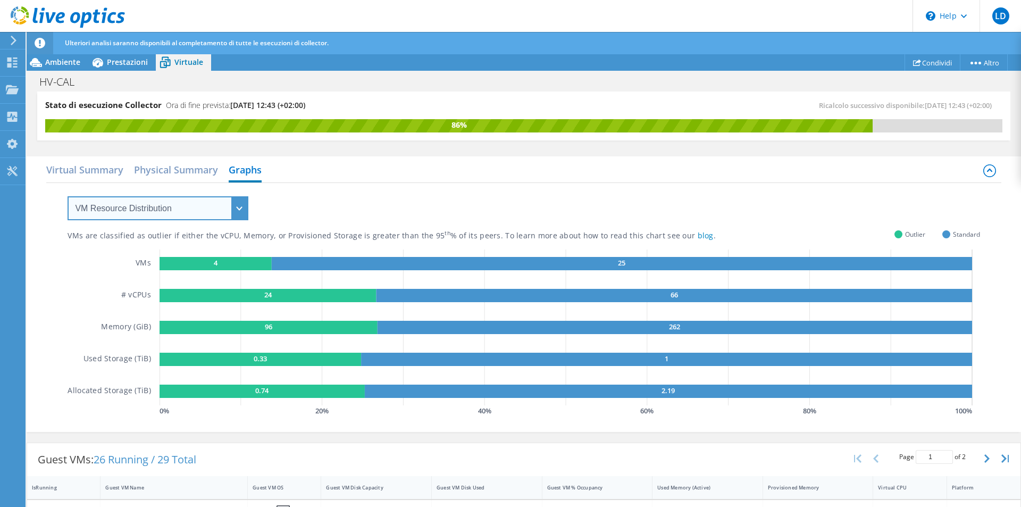
click at [239, 206] on select "VM Resource Distribution Provisioning Contrast Over Provisioning" at bounding box center [158, 208] width 181 height 24
select select "Provisioning Contrast"
click at [68, 196] on select "VM Resource Distribution Provisioning Contrast Over Provisioning" at bounding box center [158, 208] width 181 height 24
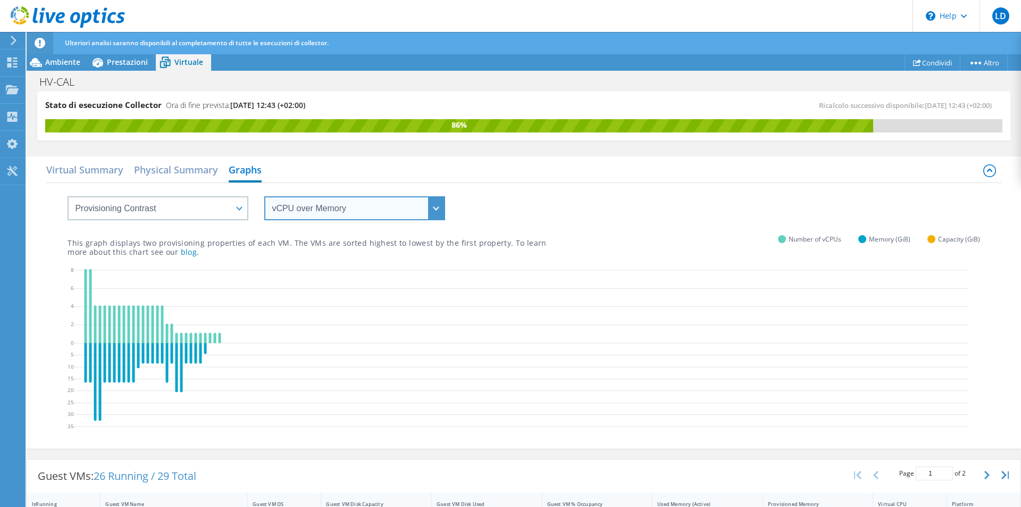
click at [432, 209] on select "vCPU over Memory vCPU over Capacity Memory over vCPU Memory over Capacity Capac…" at bounding box center [354, 208] width 181 height 24
select select "vCPU over Capacity"
click at [264, 196] on select "vCPU over Memory vCPU over Capacity Memory over vCPU Memory over Capacity Capac…" at bounding box center [354, 208] width 181 height 24
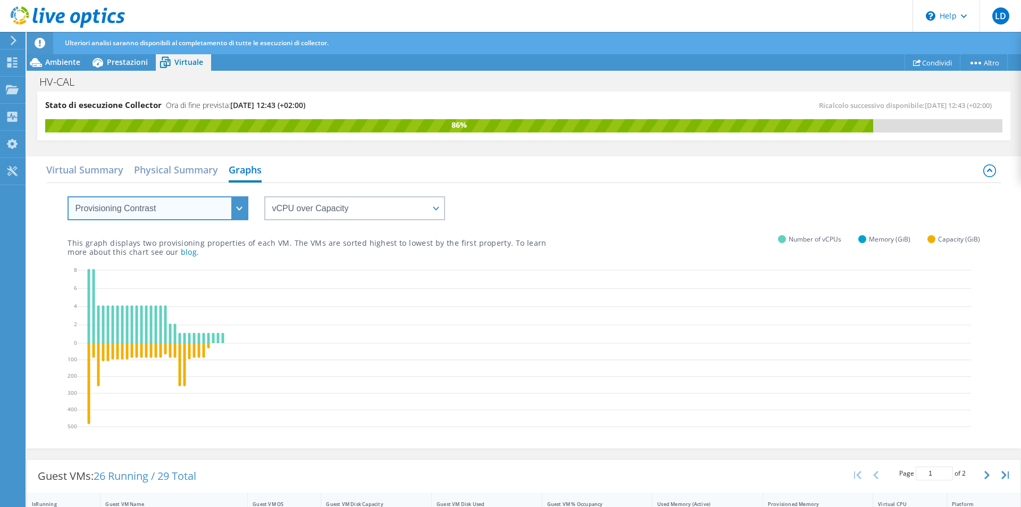
click at [240, 211] on select "VM Resource Distribution Provisioning Contrast Over Provisioning" at bounding box center [158, 208] width 181 height 24
select select "Over Provisioning"
click at [68, 196] on select "VM Resource Distribution Provisioning Contrast Over Provisioning" at bounding box center [158, 208] width 181 height 24
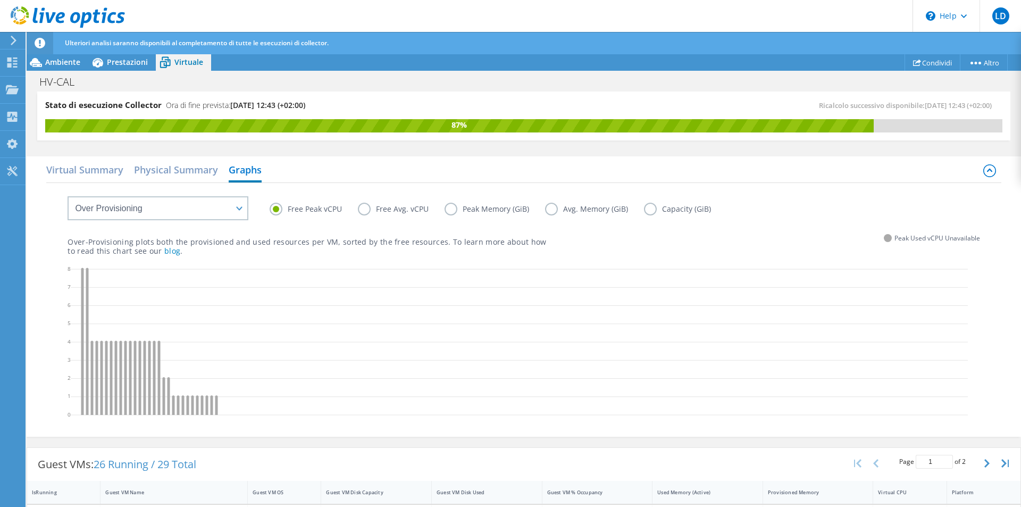
click at [364, 212] on label "Free Avg. vCPU" at bounding box center [401, 209] width 87 height 13
click at [0, 0] on input "Free Avg. vCPU" at bounding box center [0, 0] width 0 height 0
click at [448, 210] on label "Peak Memory (GiB)" at bounding box center [494, 209] width 100 height 13
click at [0, 0] on input "Peak Memory (GiB)" at bounding box center [0, 0] width 0 height 0
click at [553, 205] on label "Avg. Memory (GiB)" at bounding box center [594, 209] width 99 height 13
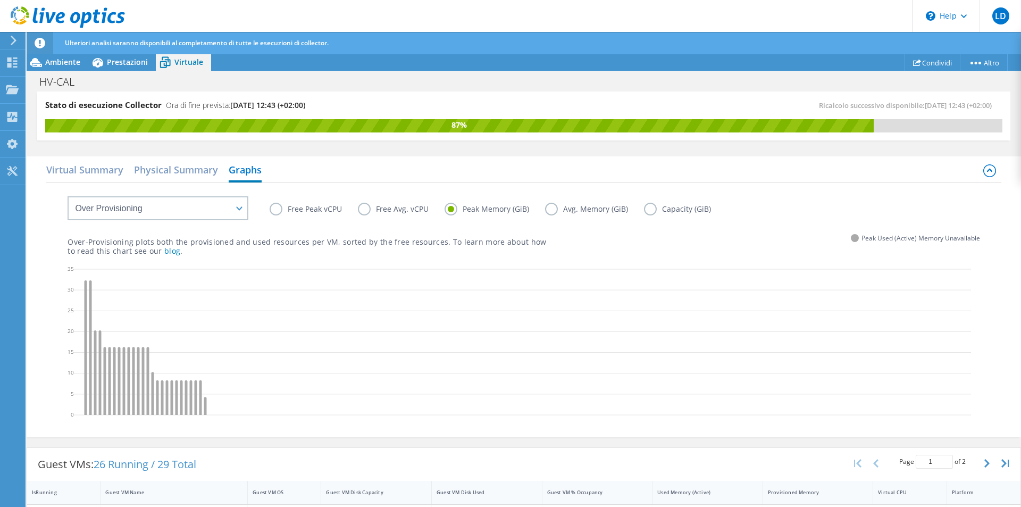
click at [0, 0] on input "Avg. Memory (GiB)" at bounding box center [0, 0] width 0 height 0
click at [652, 208] on label "Capacity (GiB)" at bounding box center [685, 209] width 83 height 13
click at [0, 0] on input "Capacity (GiB)" at bounding box center [0, 0] width 0 height 0
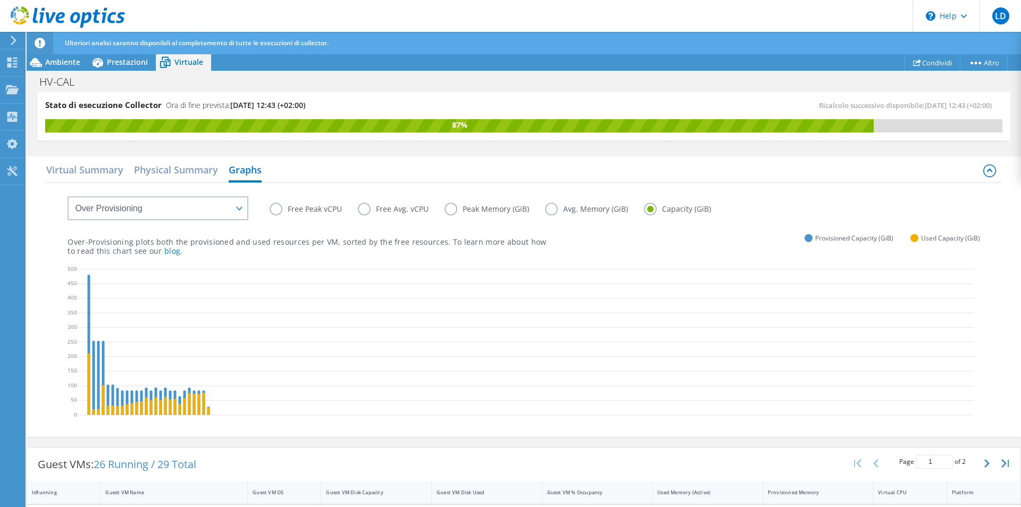
click at [275, 209] on label "Free Peak vCPU" at bounding box center [314, 209] width 88 height 13
click at [0, 0] on input "Free Peak vCPU" at bounding box center [0, 0] width 0 height 0
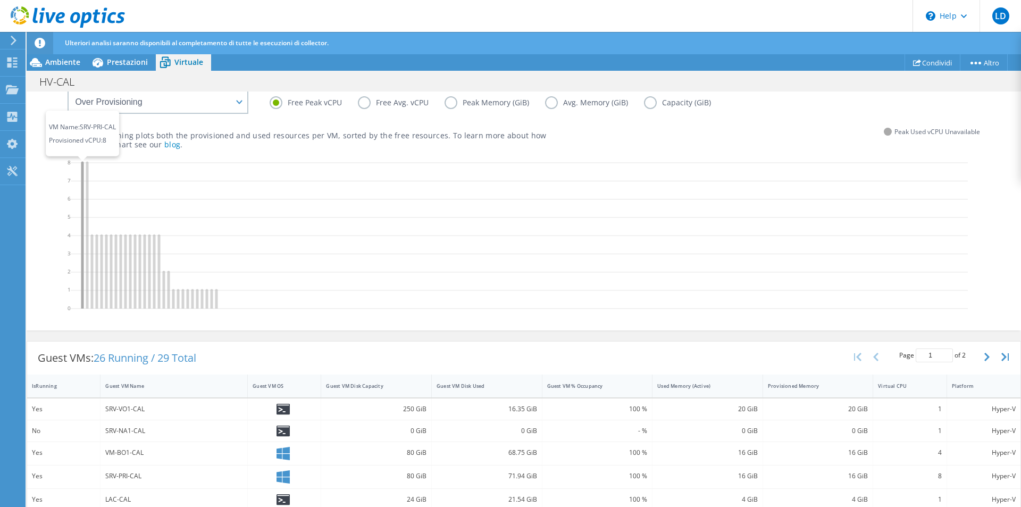
scroll to position [53, 0]
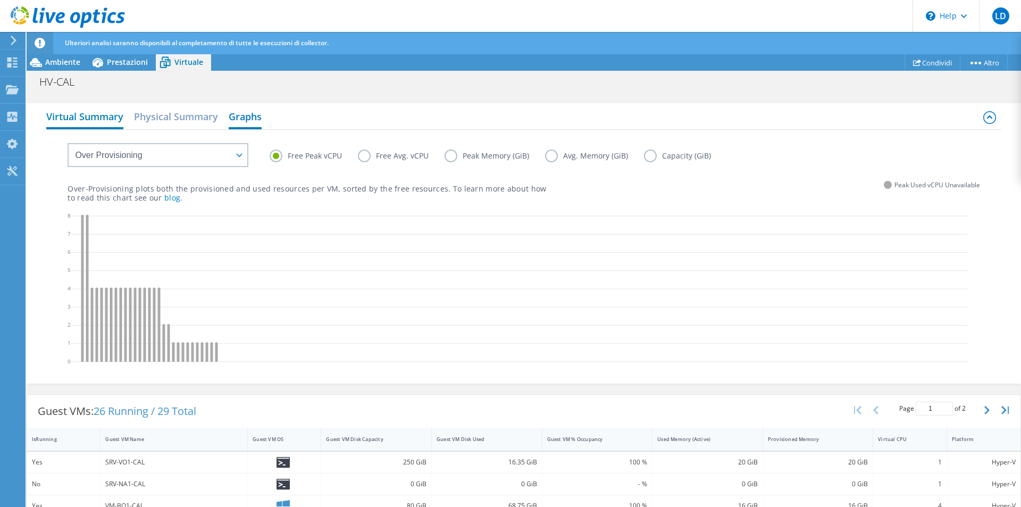
click at [78, 113] on h2 "Virtual Summary" at bounding box center [84, 117] width 77 height 23
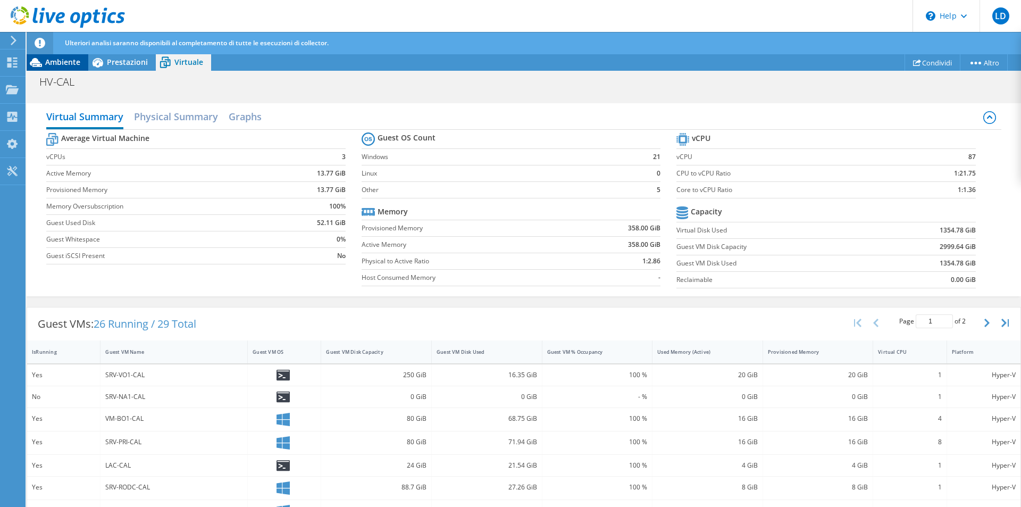
click at [67, 63] on span "Ambiente" at bounding box center [62, 62] width 35 height 10
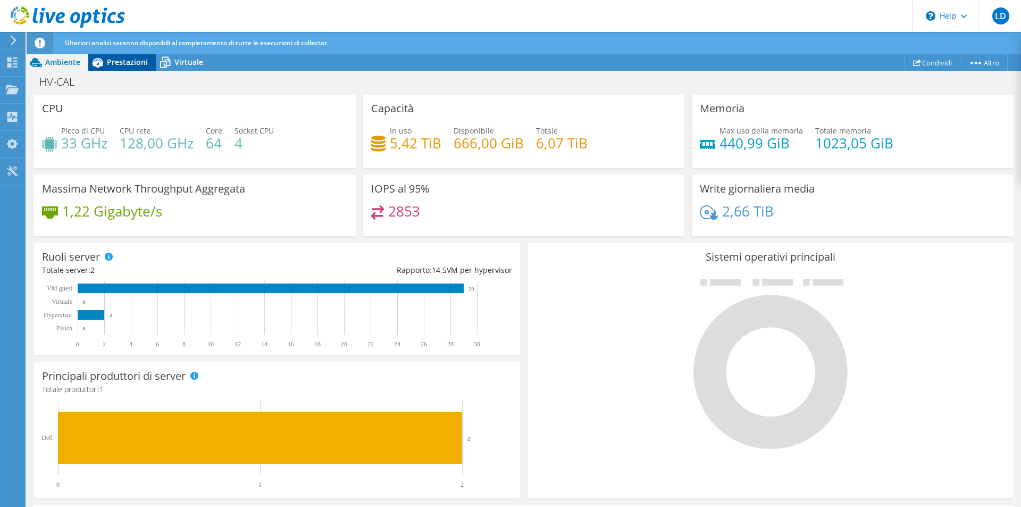
click at [117, 58] on span "Prestazioni" at bounding box center [127, 62] width 41 height 10
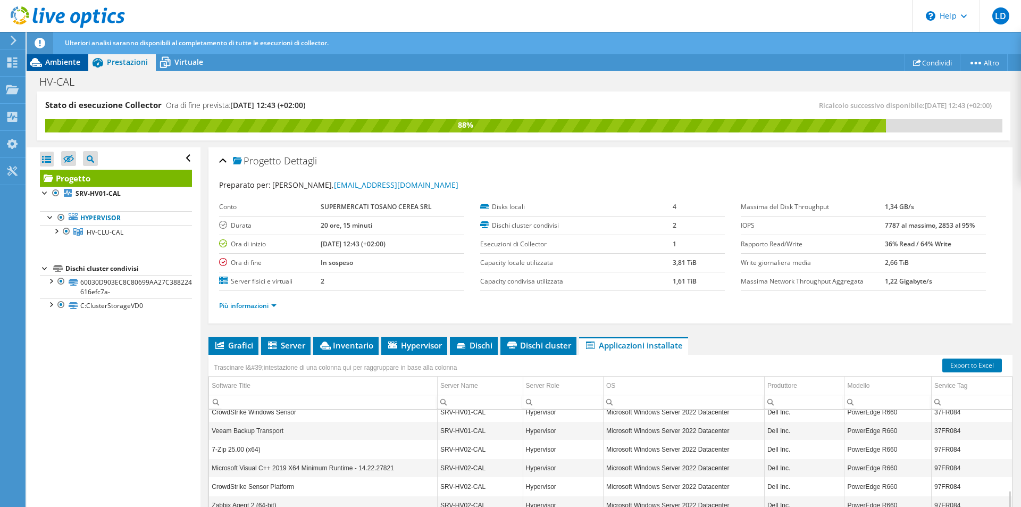
click at [56, 62] on span "Ambiente" at bounding box center [62, 62] width 35 height 10
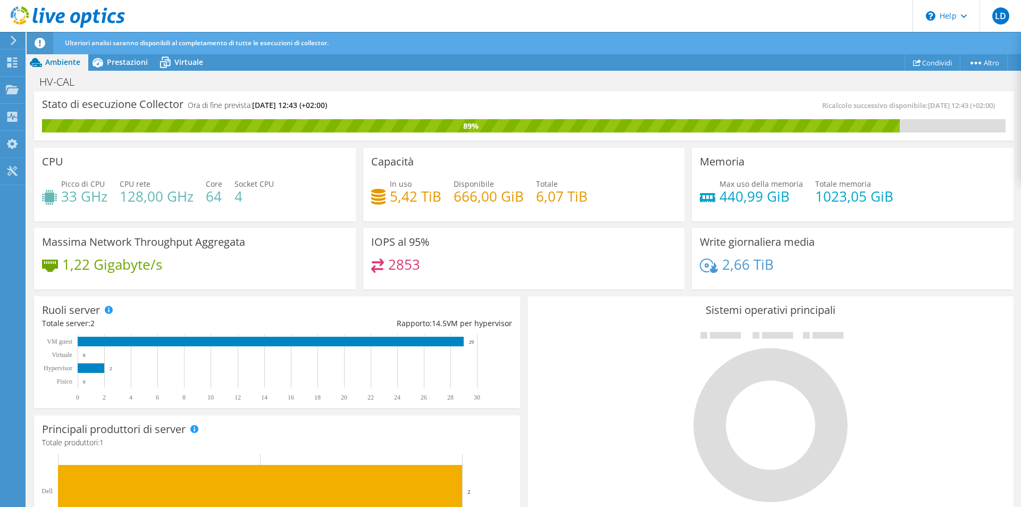
click at [644, 403] on div at bounding box center [770, 415] width 470 height 179
